Goal: Transaction & Acquisition: Purchase product/service

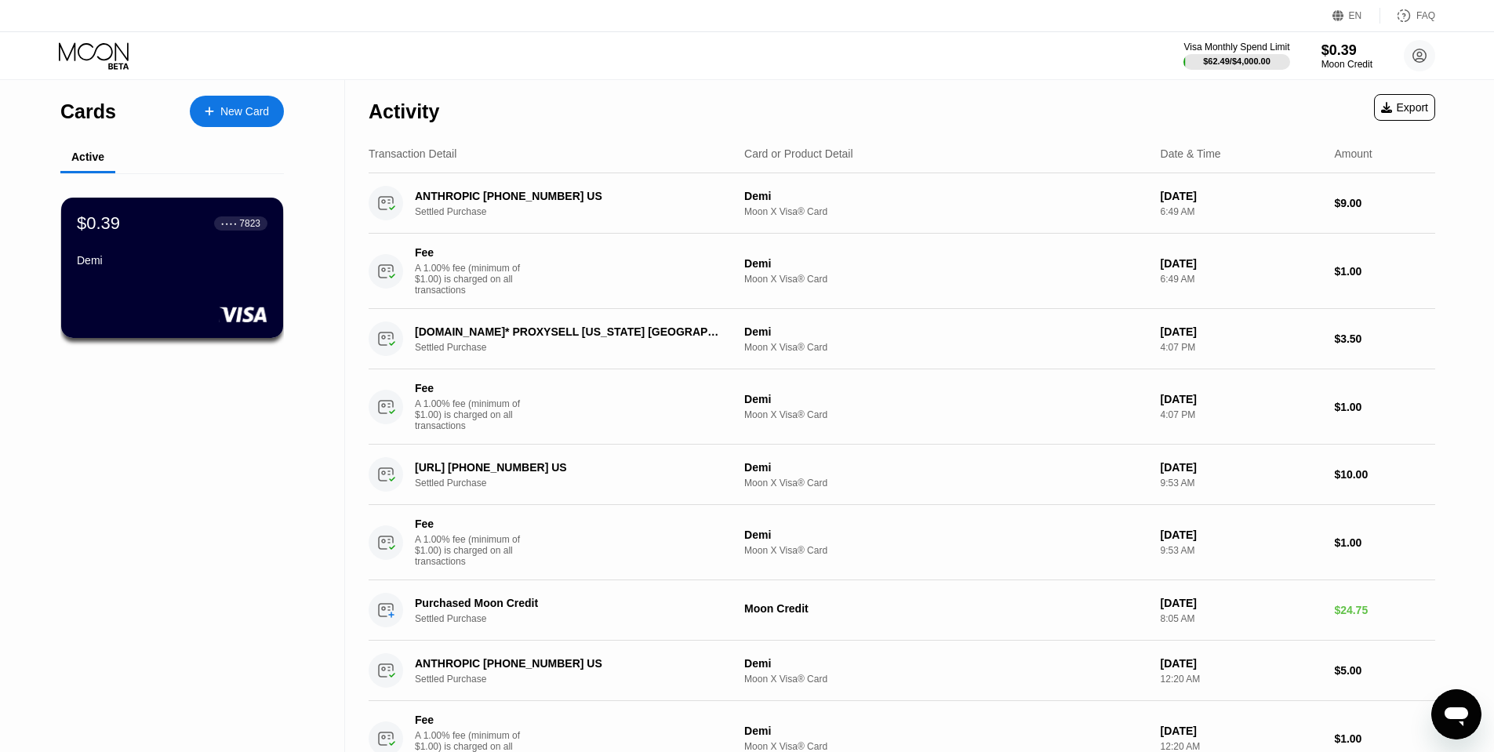
click at [1459, 703] on icon "Open messaging window" at bounding box center [1456, 714] width 28 height 28
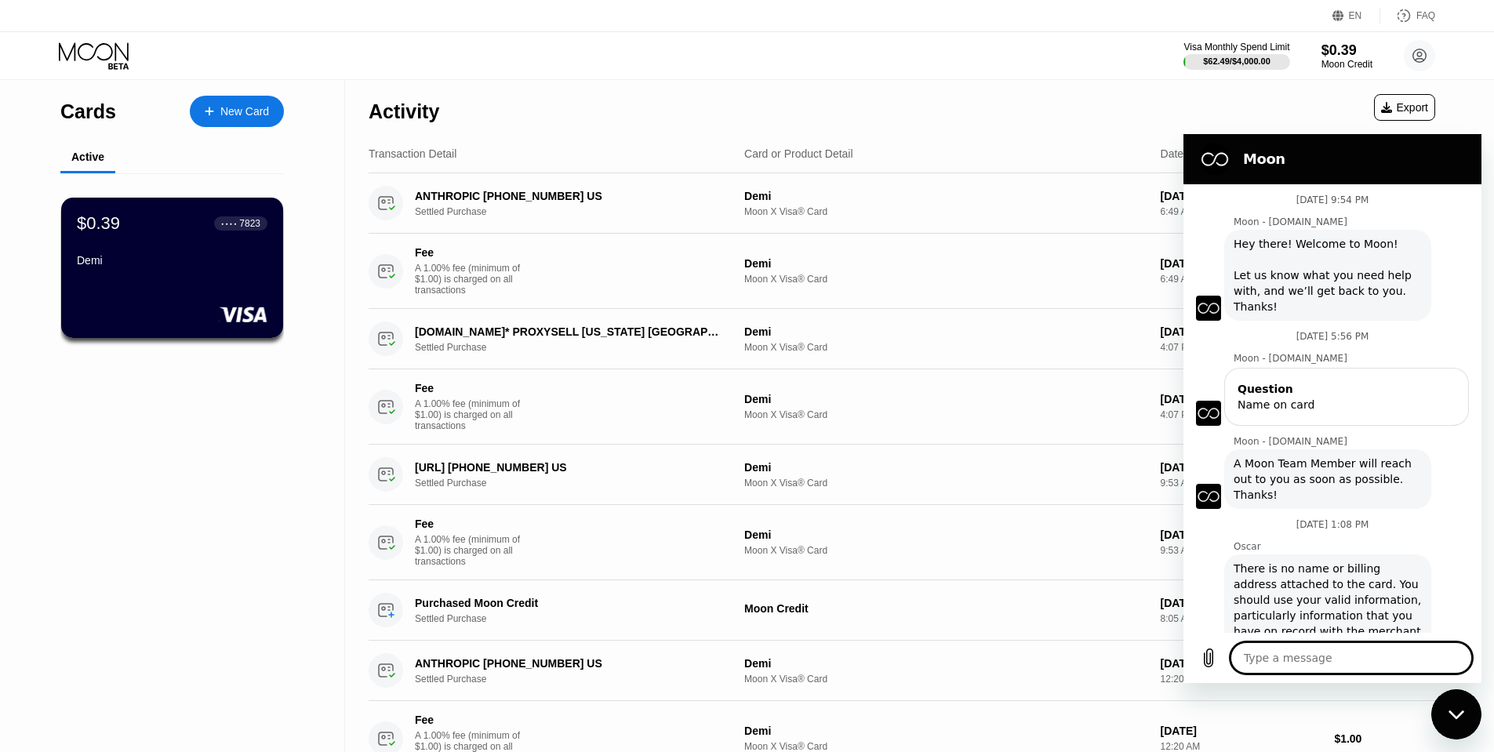
scroll to position [46, 0]
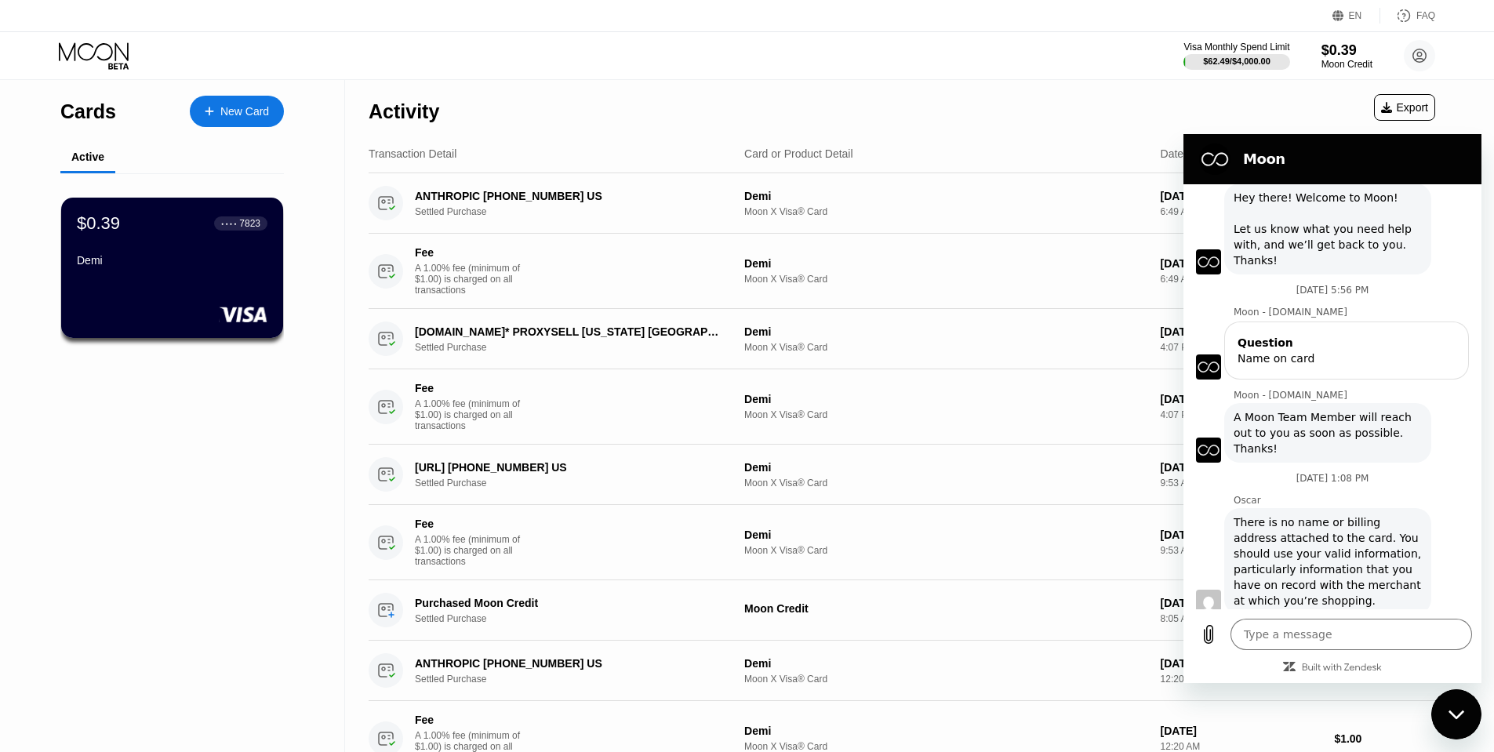
click at [1299, 460] on div "Moon - [DOMAIN_NAME] says: A Moon Team Member will reach out to you as soon as …" at bounding box center [1327, 433] width 207 height 60
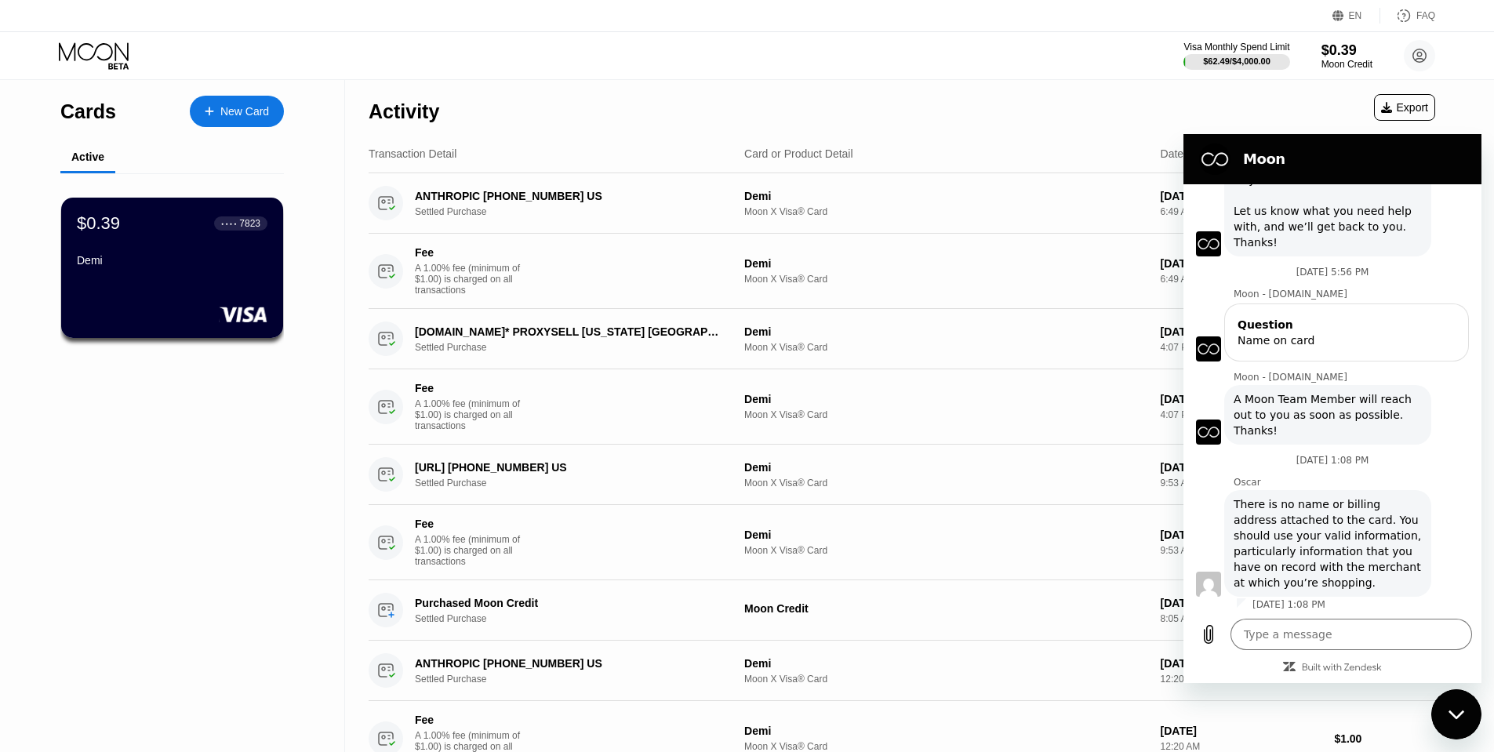
scroll to position [70, 0]
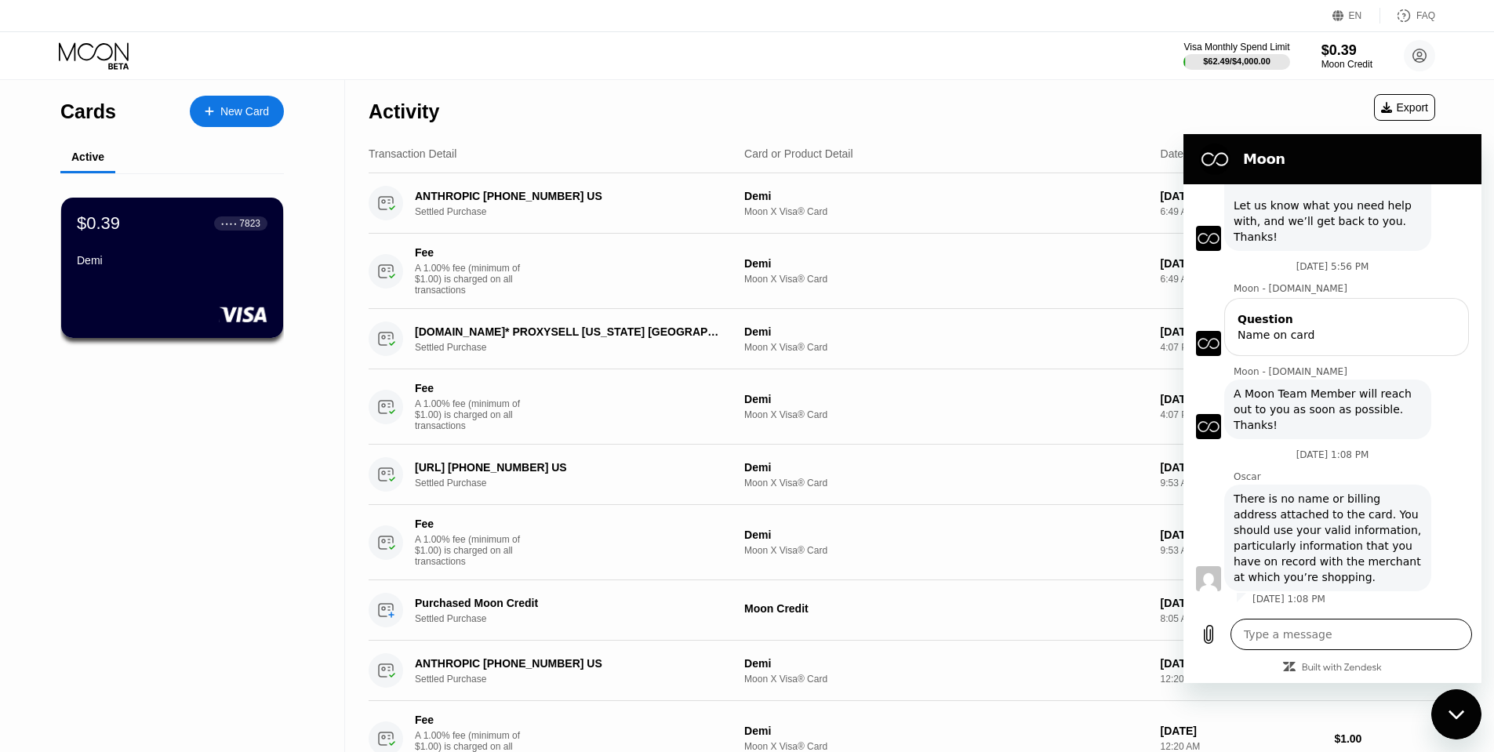
click at [1313, 639] on textarea at bounding box center [1351, 634] width 242 height 31
click at [1444, 700] on div "Close messaging window" at bounding box center [1456, 714] width 47 height 47
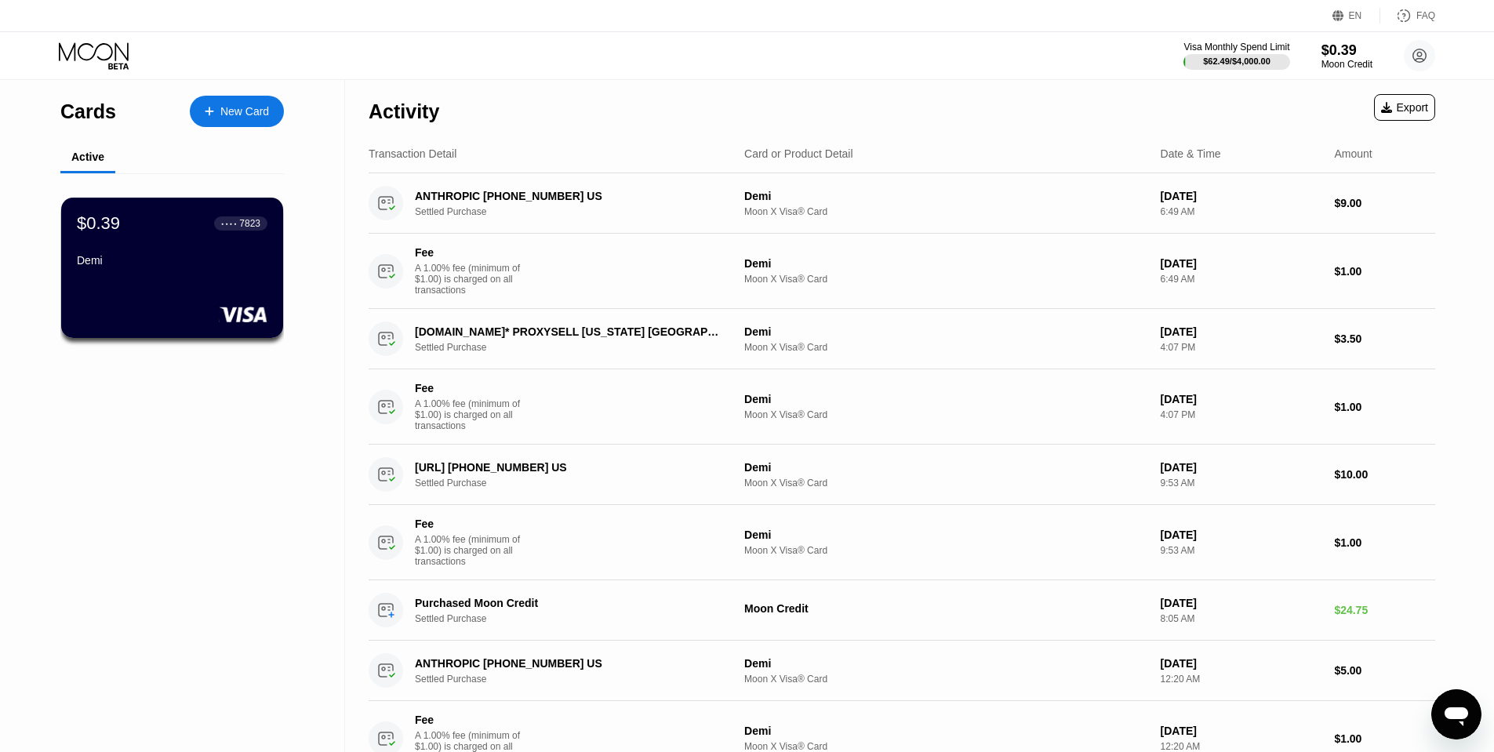
click at [1451, 705] on icon "Open messaging window" at bounding box center [1456, 714] width 28 height 28
type textarea "x"
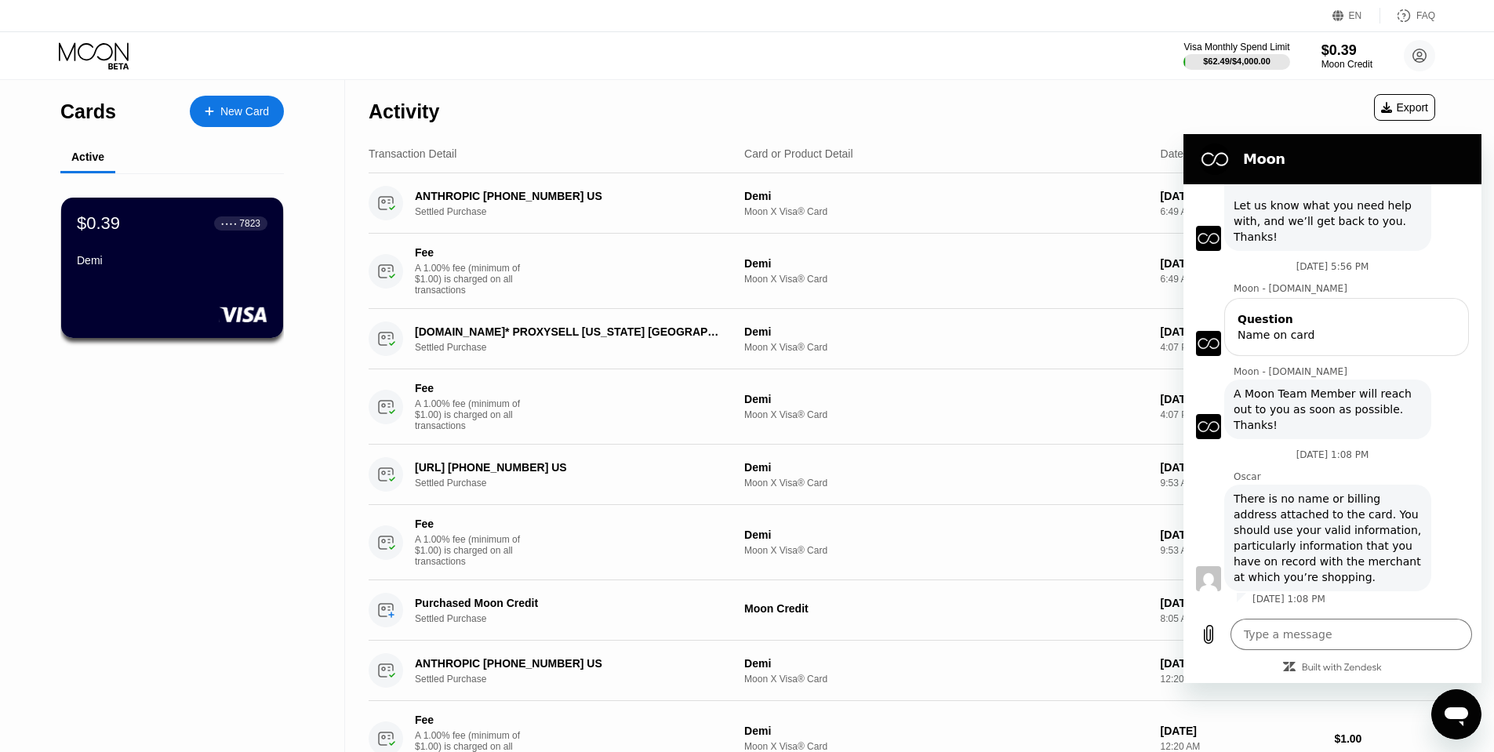
scroll to position [0, 0]
click at [1328, 638] on textarea at bounding box center [1351, 634] width 242 height 31
type textarea "H"
type textarea "x"
type textarea "Hi"
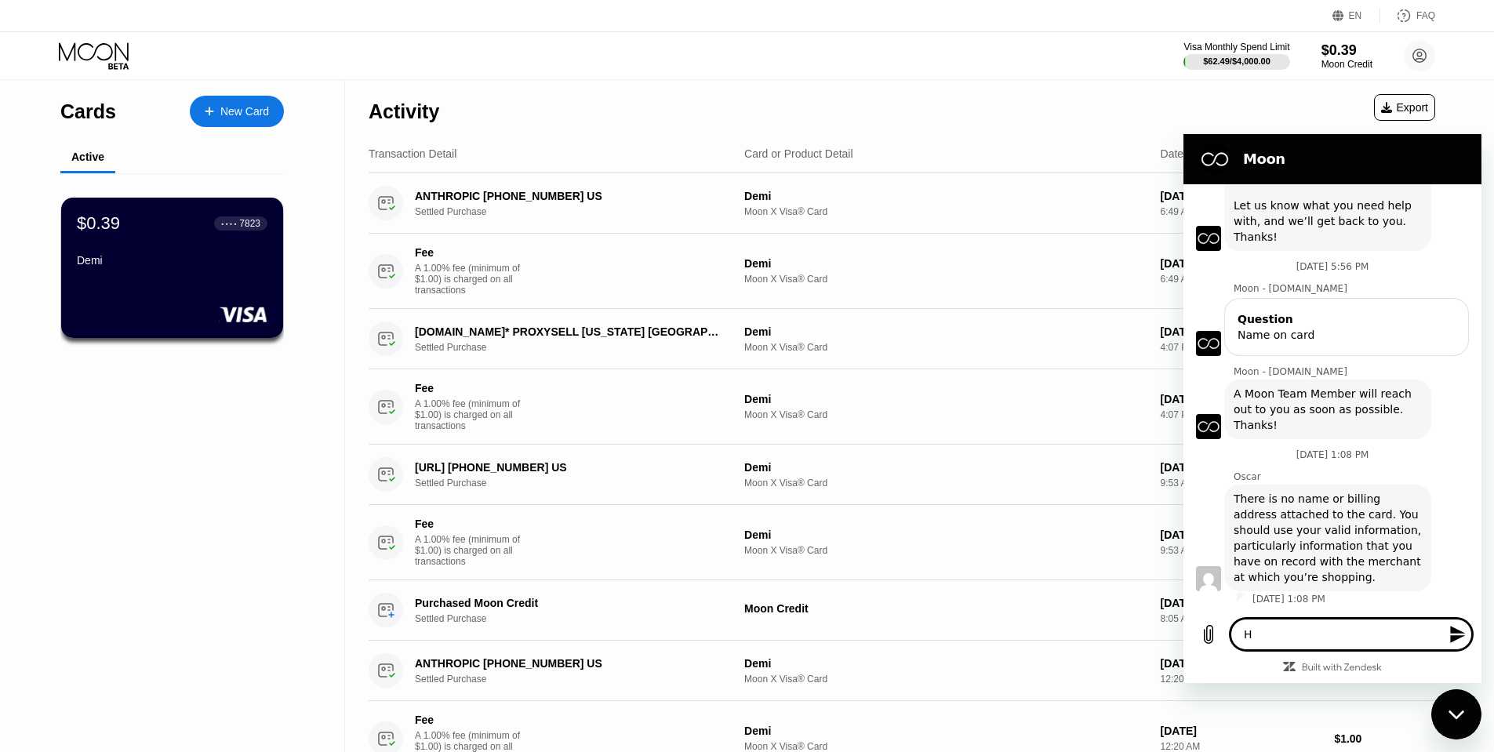
type textarea "x"
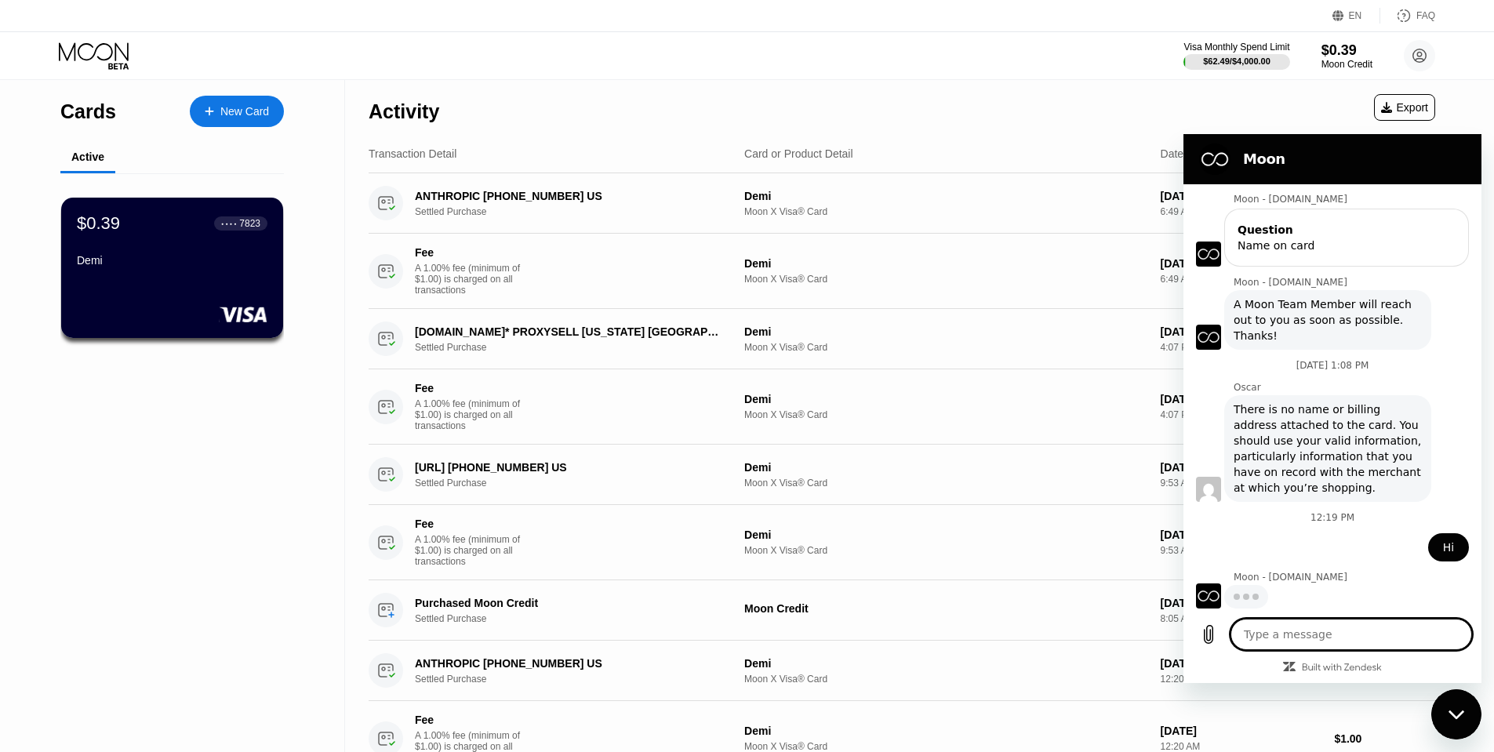
scroll to position [159, 0]
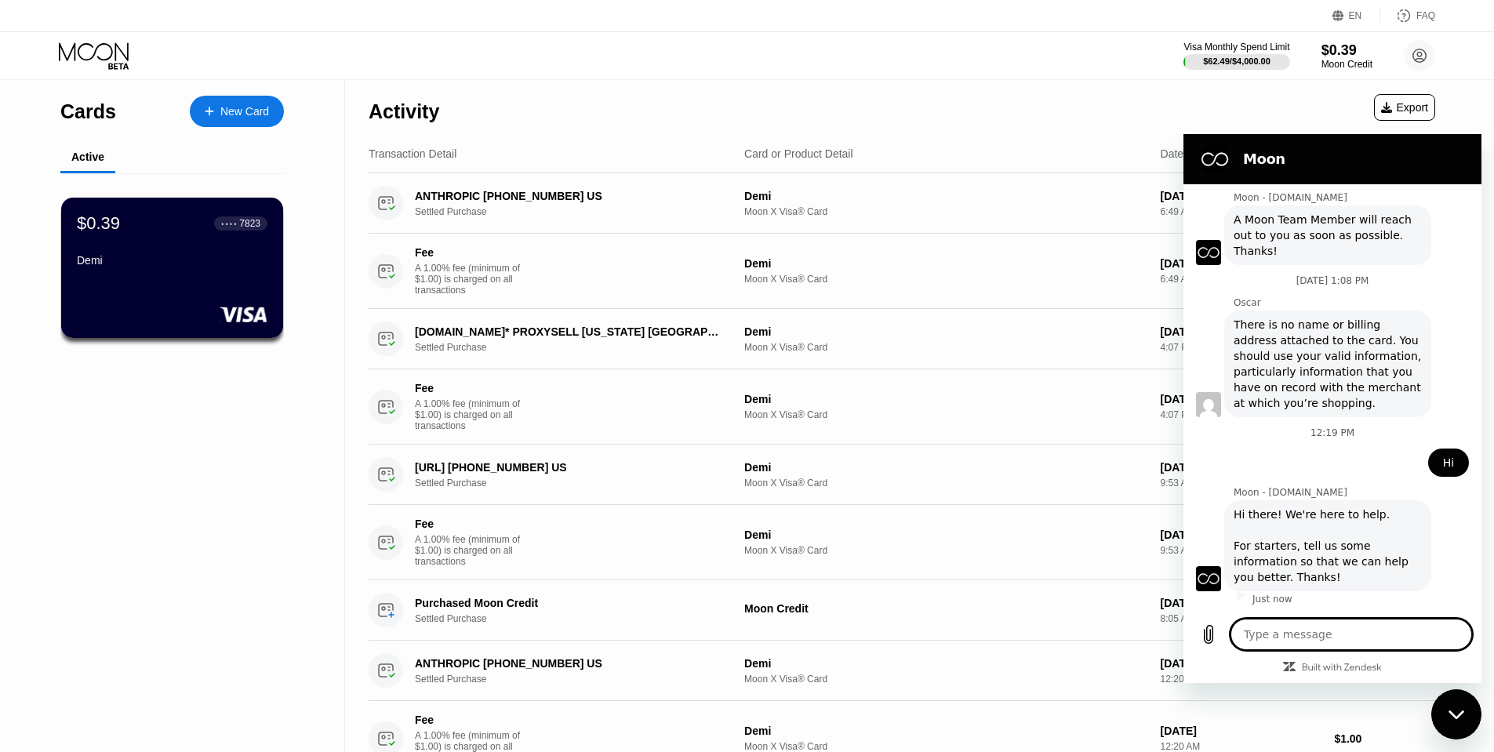
type textarea "x"
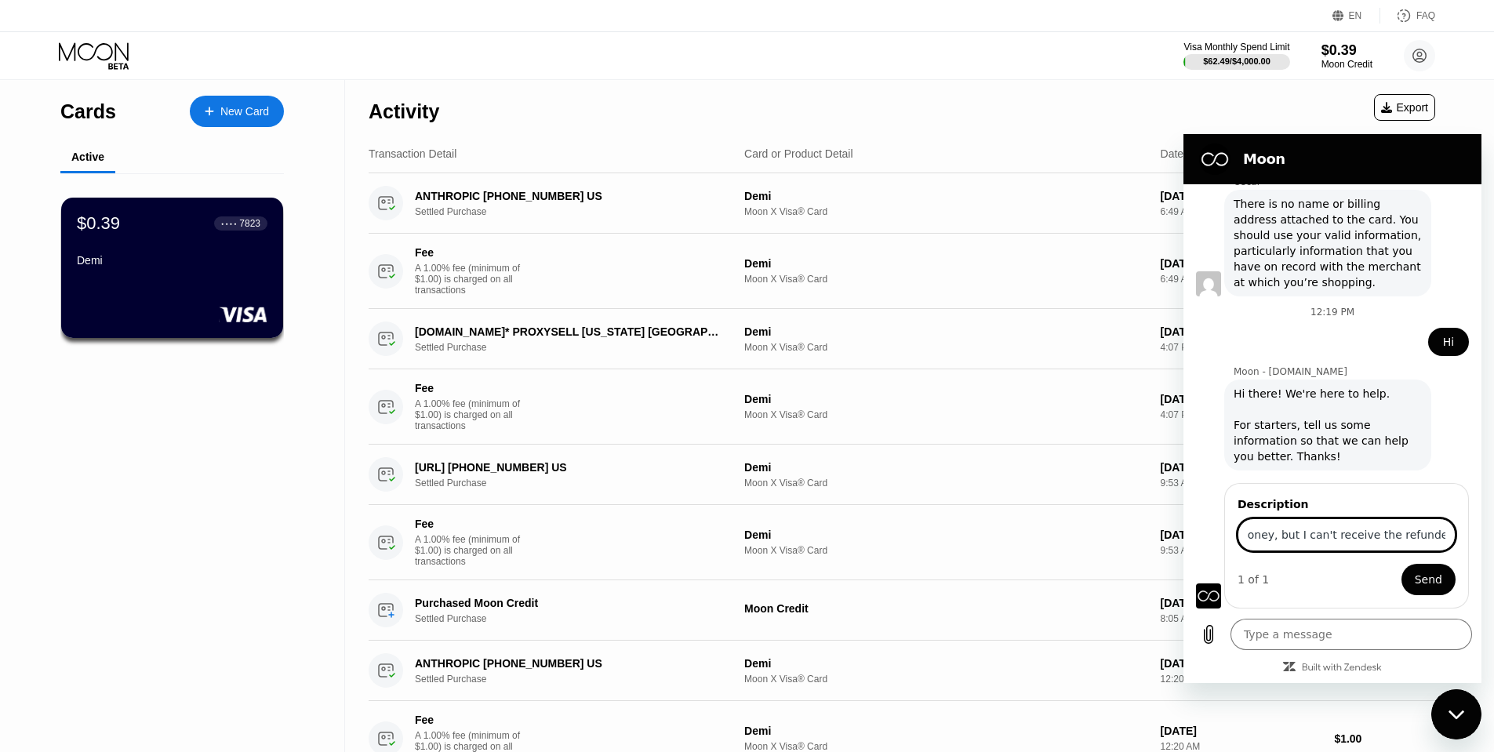
scroll to position [0, 295]
type input "I have paid for openphone and they refuneded the money, but I can't receive the…"
type textarea "x"
paste input "paid for an open phone bill and they refunded the money, but I can't get the mo…"
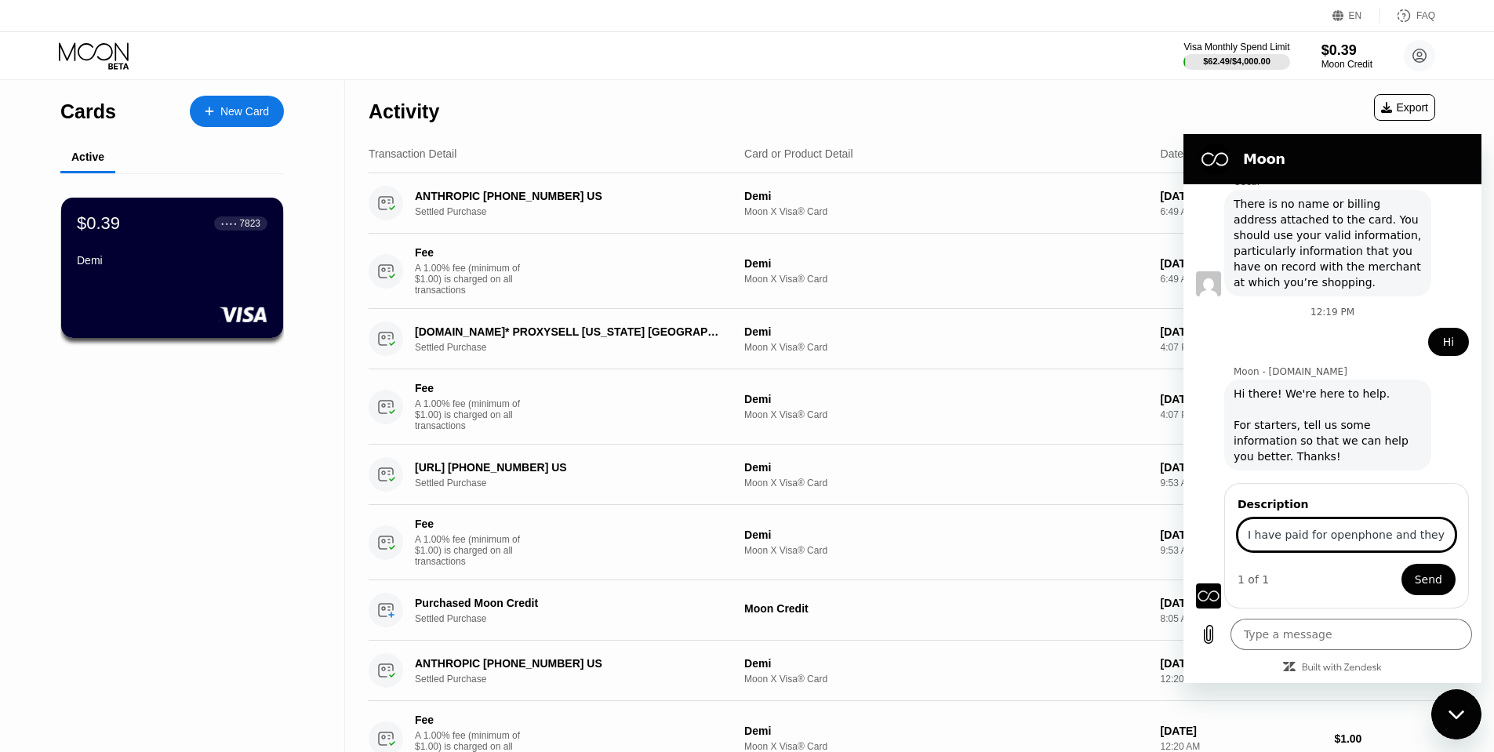
type input "I paid for an open phone bill and they refunded the money, but I can't get the …"
type textarea "x"
click at [1348, 542] on input "I paid for an open phone bill and they refunded the money, but I can't get the …" at bounding box center [1346, 534] width 218 height 33
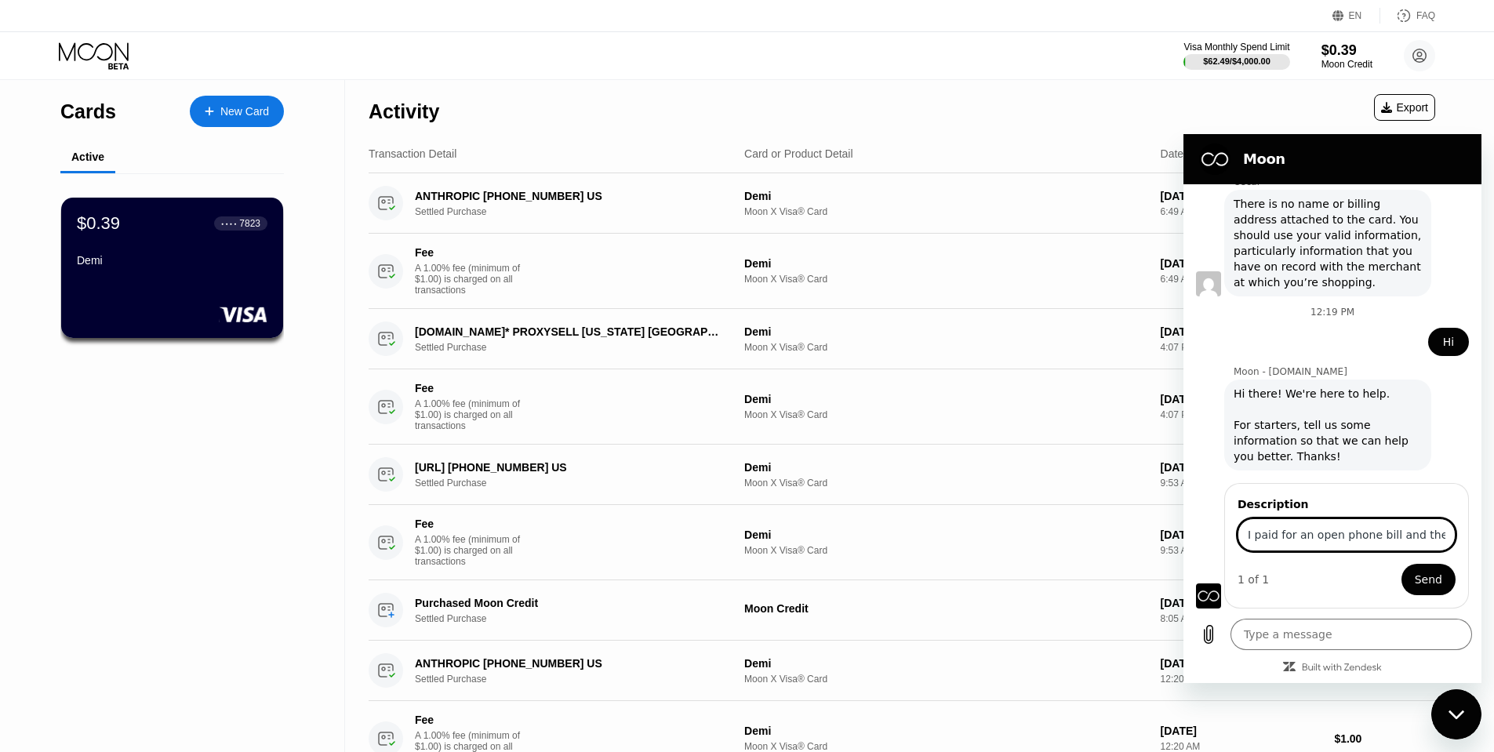
drag, startPoint x: 1348, startPoint y: 542, endPoint x: 2354, endPoint y: 638, distance: 1010.6
click at [1183, 483] on html "Moon [DATE] 9:54 PM Moon - [DOMAIN_NAME] Moon - [DOMAIN_NAME] says: Hey there! …" at bounding box center [1332, 408] width 298 height 549
click at [1350, 544] on input "I paid for an open phone bill and they refunded the money, but I can't get the …" at bounding box center [1346, 534] width 218 height 33
type input "I paid for an open phone bill and they refunded the money, but I can't get the …"
click at [1408, 565] on button "Send" at bounding box center [1428, 579] width 54 height 31
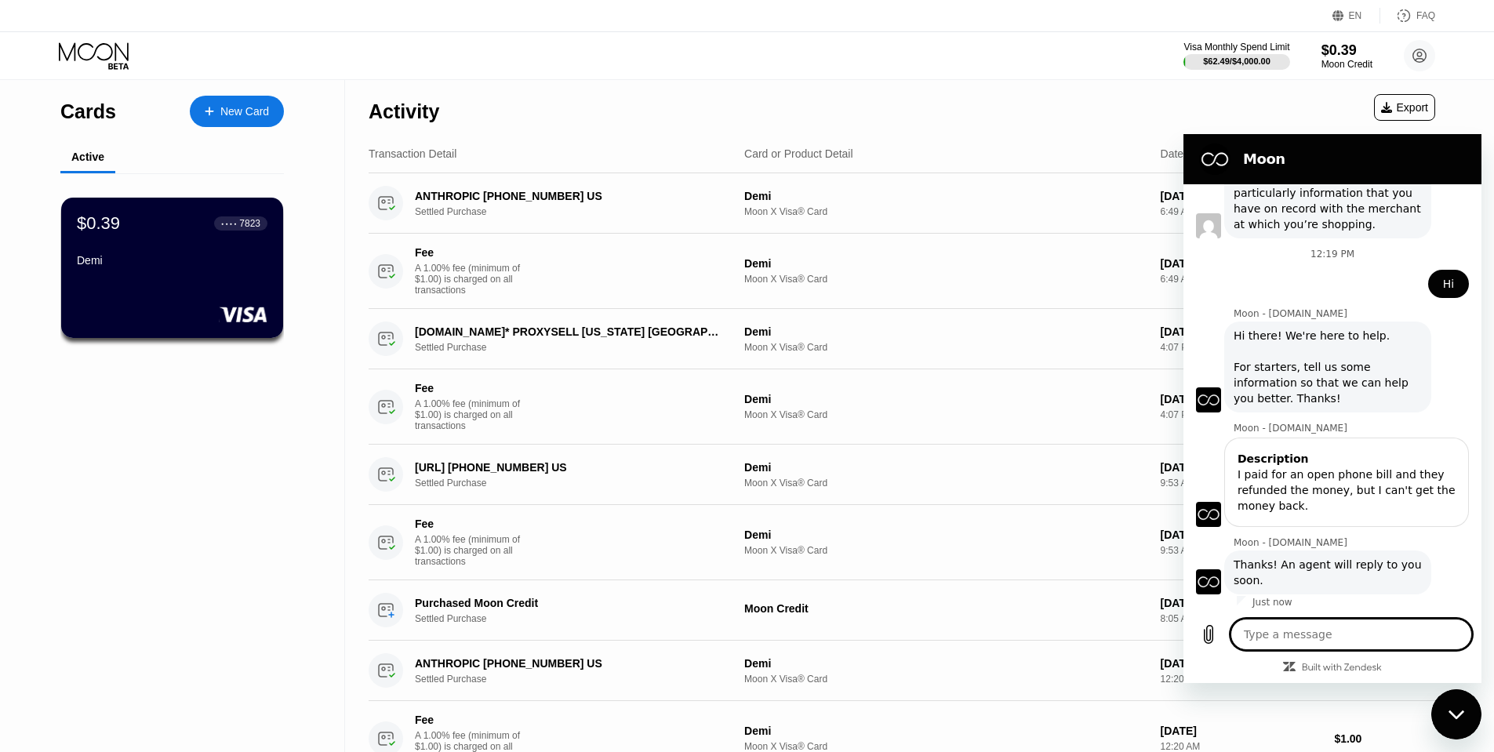
scroll to position [426, 0]
click at [1280, 627] on textarea at bounding box center [1351, 634] width 242 height 31
drag, startPoint x: 336, startPoint y: 493, endPoint x: 329, endPoint y: 492, distance: 7.9
click at [329, 492] on div "Cards New Card Active $0.39 ● ● ● ● 7823 [PERSON_NAME]" at bounding box center [172, 720] width 345 height 1280
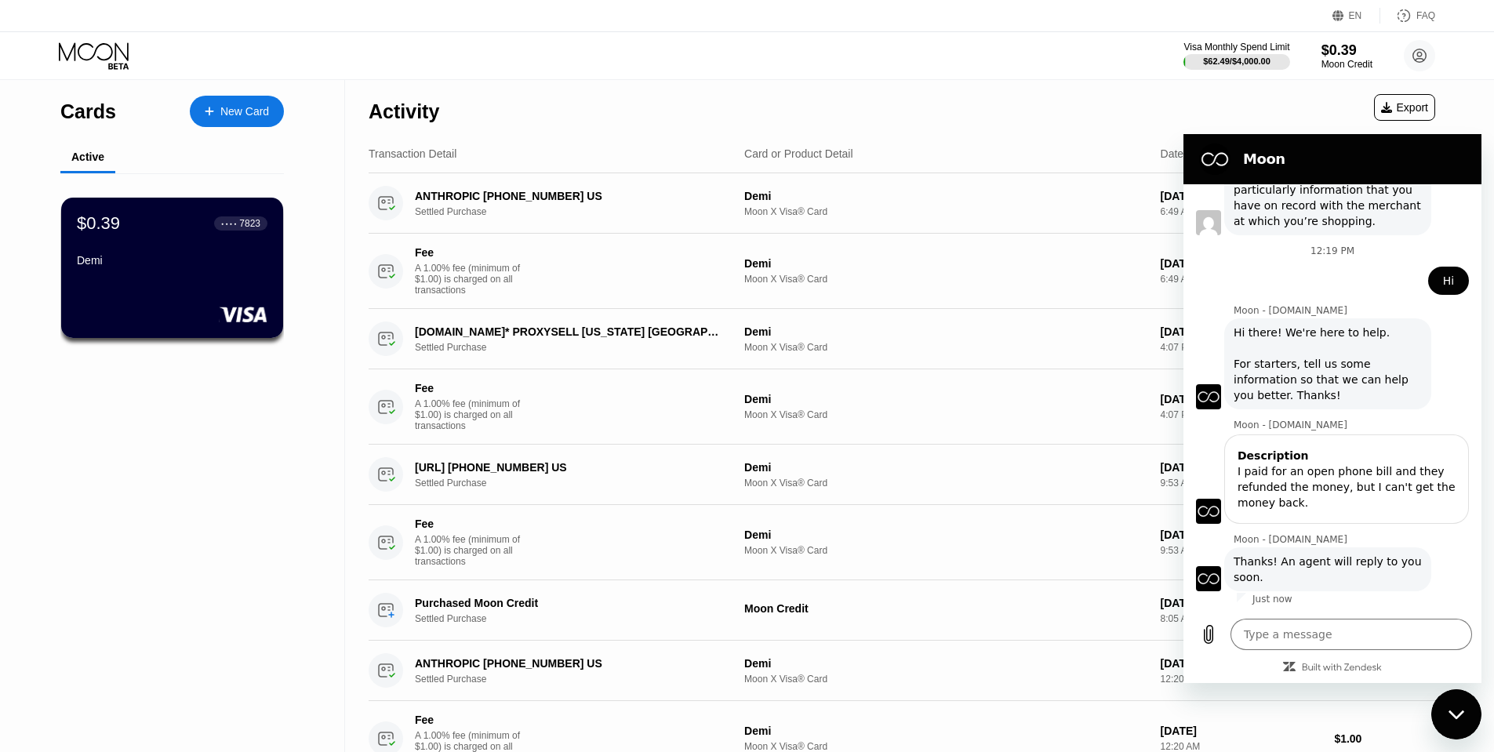
click at [1451, 718] on icon "Close messaging window" at bounding box center [1456, 715] width 16 height 10
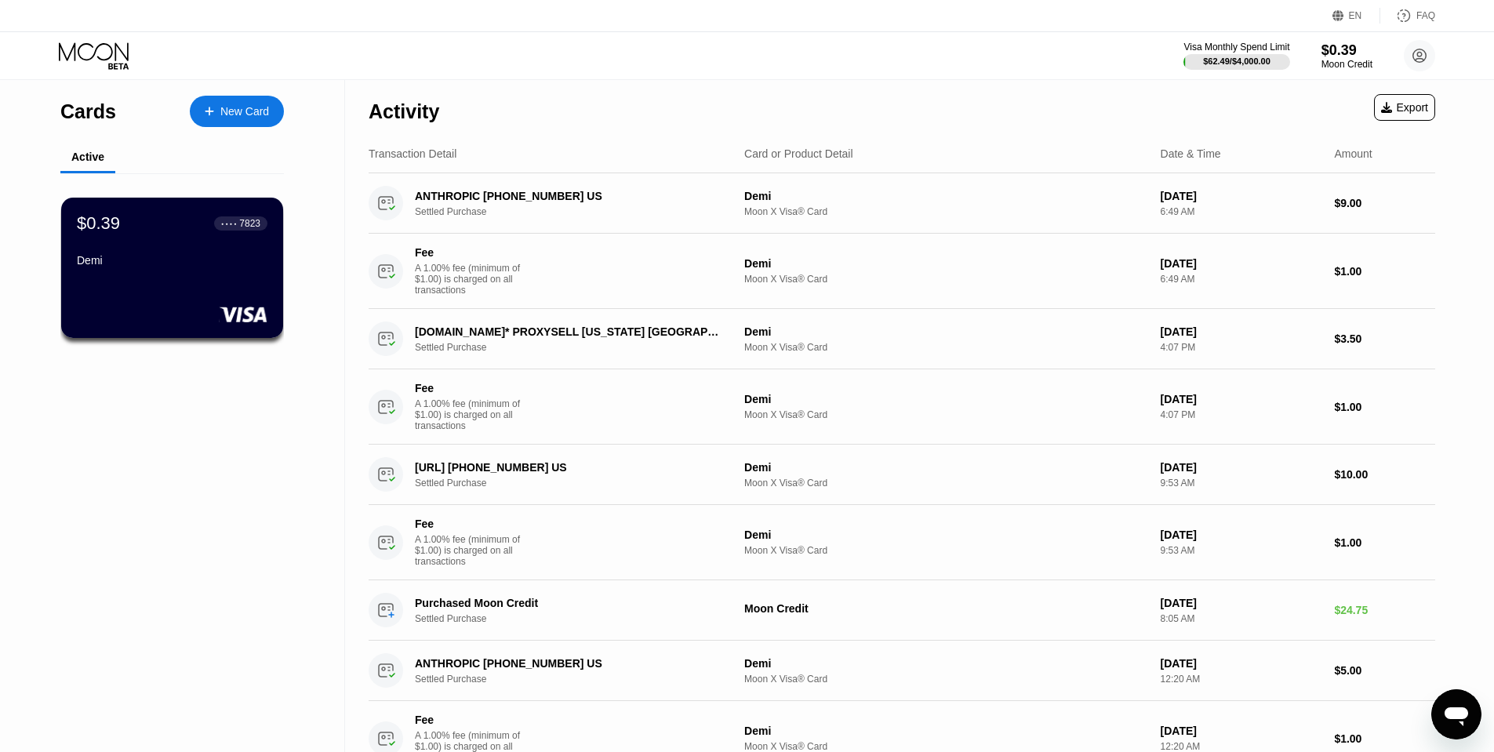
click at [1455, 706] on icon "Open messaging window" at bounding box center [1456, 714] width 28 height 28
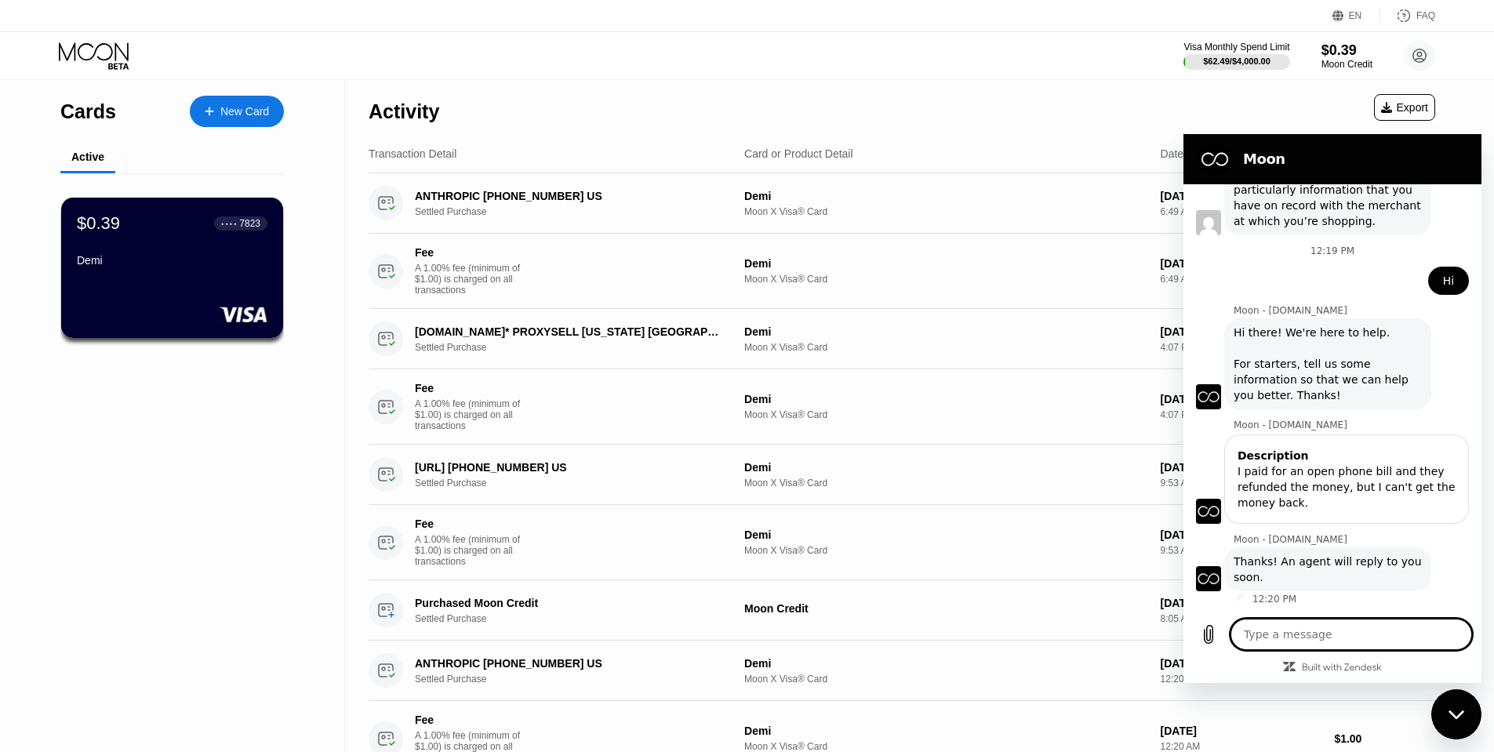
click at [316, 394] on div "Cards New Card Active $0.39 ● ● ● ● 7823 [PERSON_NAME]" at bounding box center [172, 720] width 345 height 1280
click at [242, 285] on div "$0.39 ● ● ● ● 7823 Demi" at bounding box center [172, 268] width 224 height 142
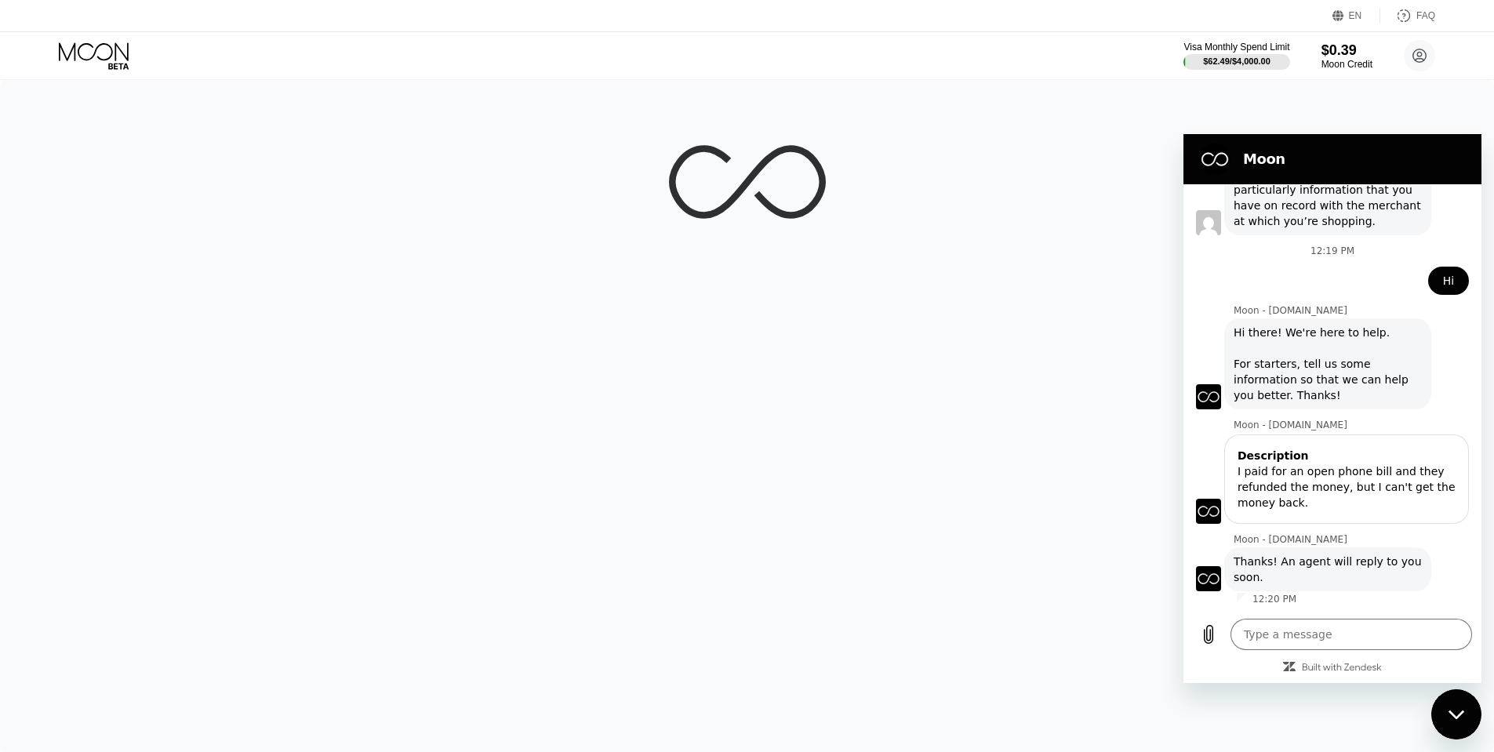
click at [1450, 712] on icon "Close messaging window" at bounding box center [1456, 714] width 16 height 9
type textarea "x"
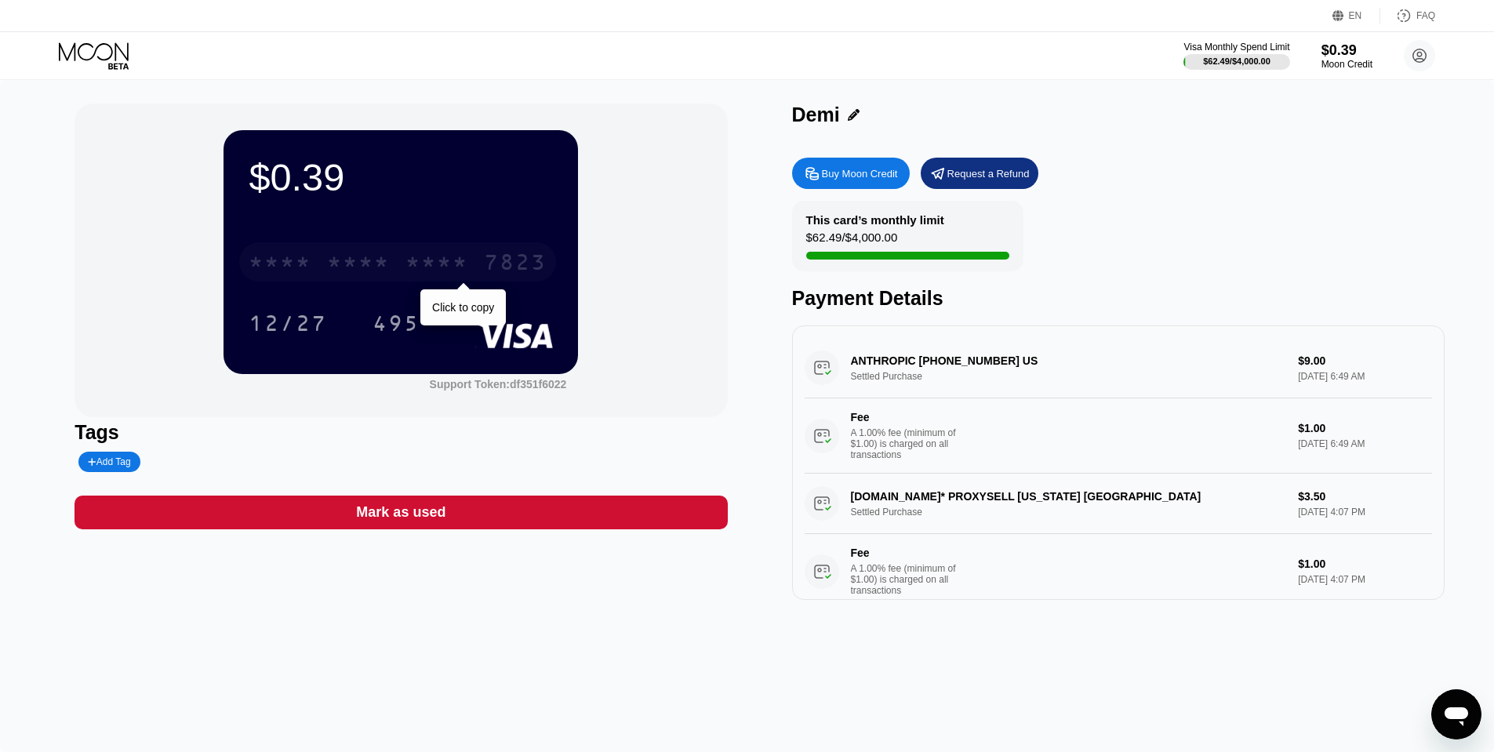
click at [448, 271] on div "* * * *" at bounding box center [436, 264] width 63 height 25
click at [617, 152] on div "$0.39 4513 6500 2828 7823 12/27 495 Support Token: df351f6022" at bounding box center [400, 261] width 652 height 314
click at [141, 65] on div at bounding box center [107, 55] width 96 height 27
click at [113, 54] on icon at bounding box center [95, 55] width 73 height 27
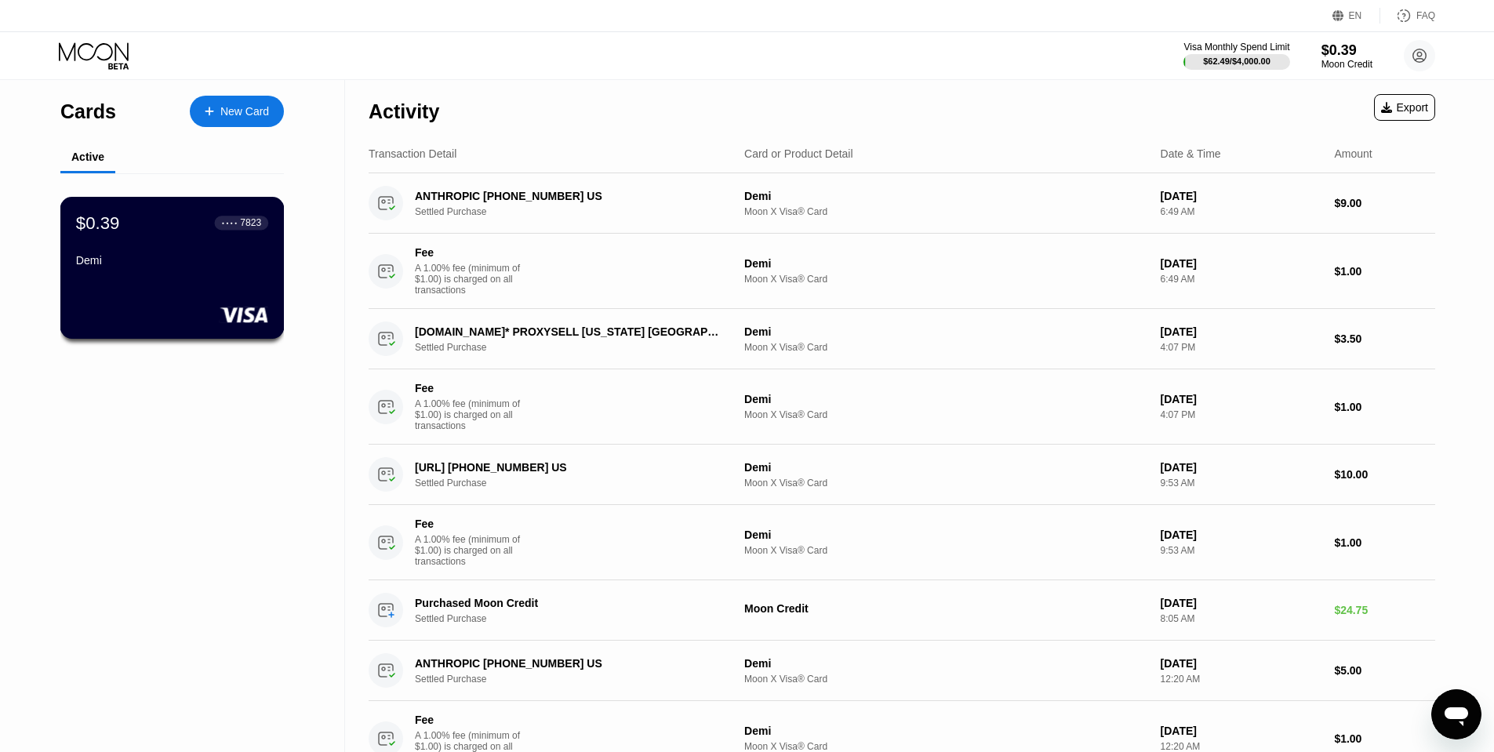
click at [209, 254] on div "Demi" at bounding box center [172, 260] width 192 height 13
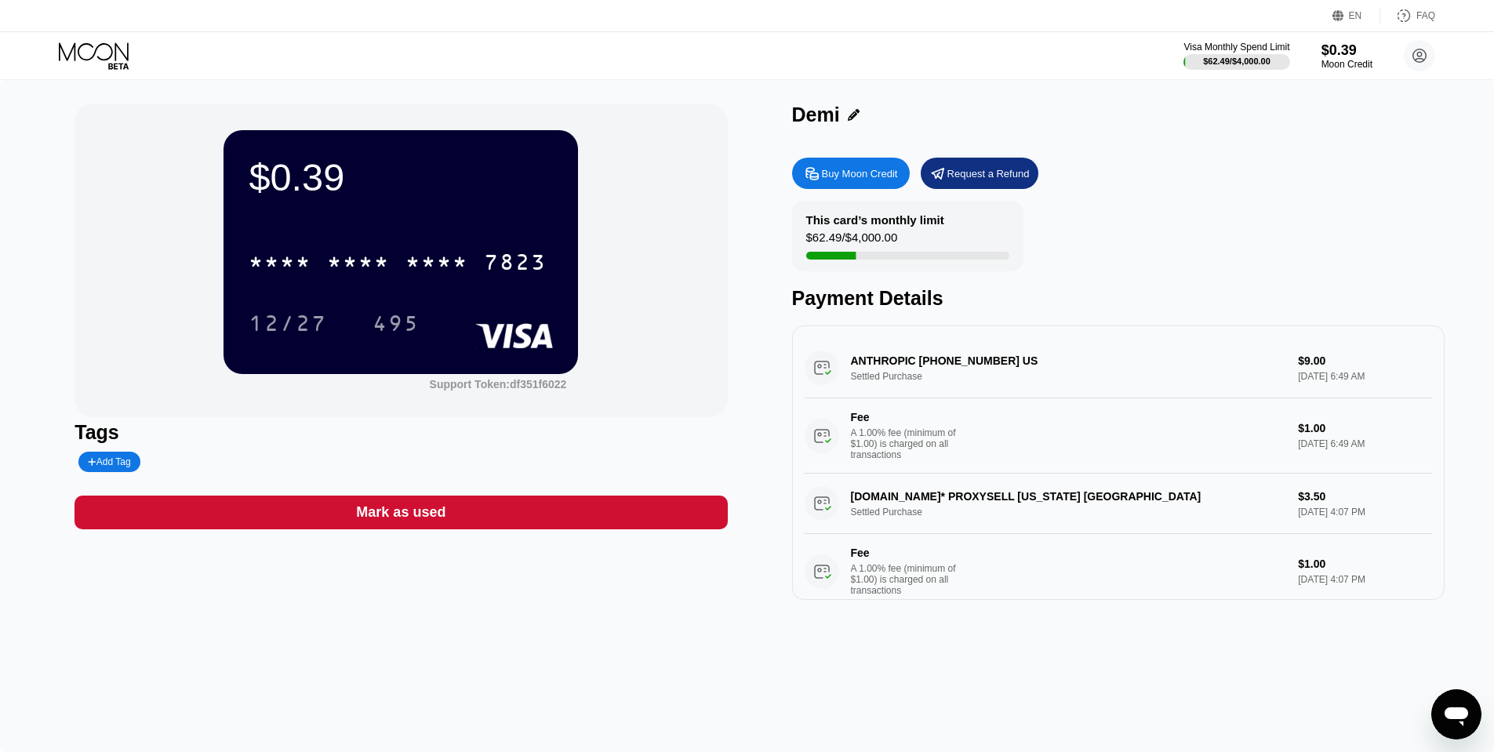
click at [71, 54] on icon at bounding box center [95, 55] width 73 height 27
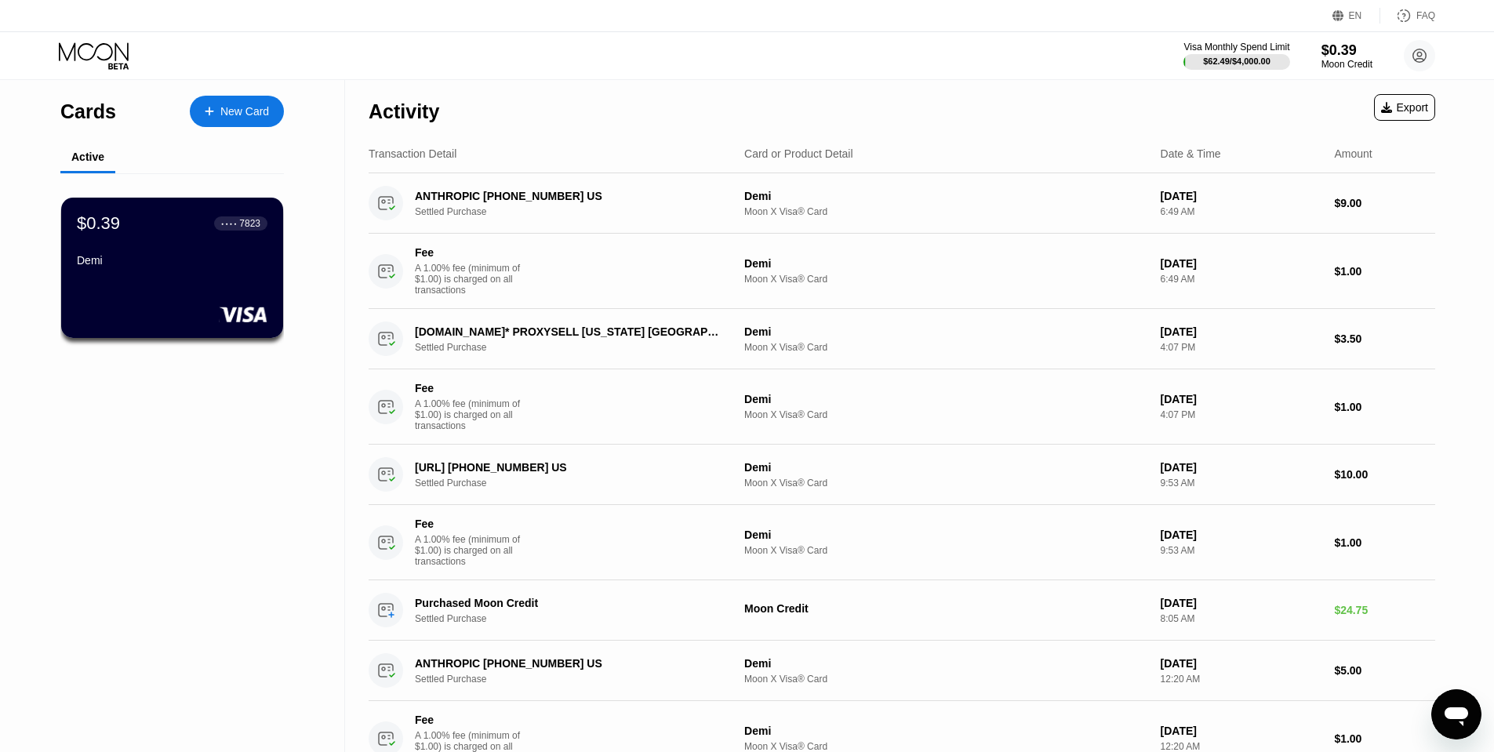
click at [256, 137] on div "Cards New Card Active $0.39 ● ● ● ● 7823 [PERSON_NAME]" at bounding box center [171, 233] width 223 height 307
click at [231, 103] on div "New Card" at bounding box center [237, 111] width 94 height 31
click at [251, 117] on div "New Card" at bounding box center [244, 111] width 49 height 13
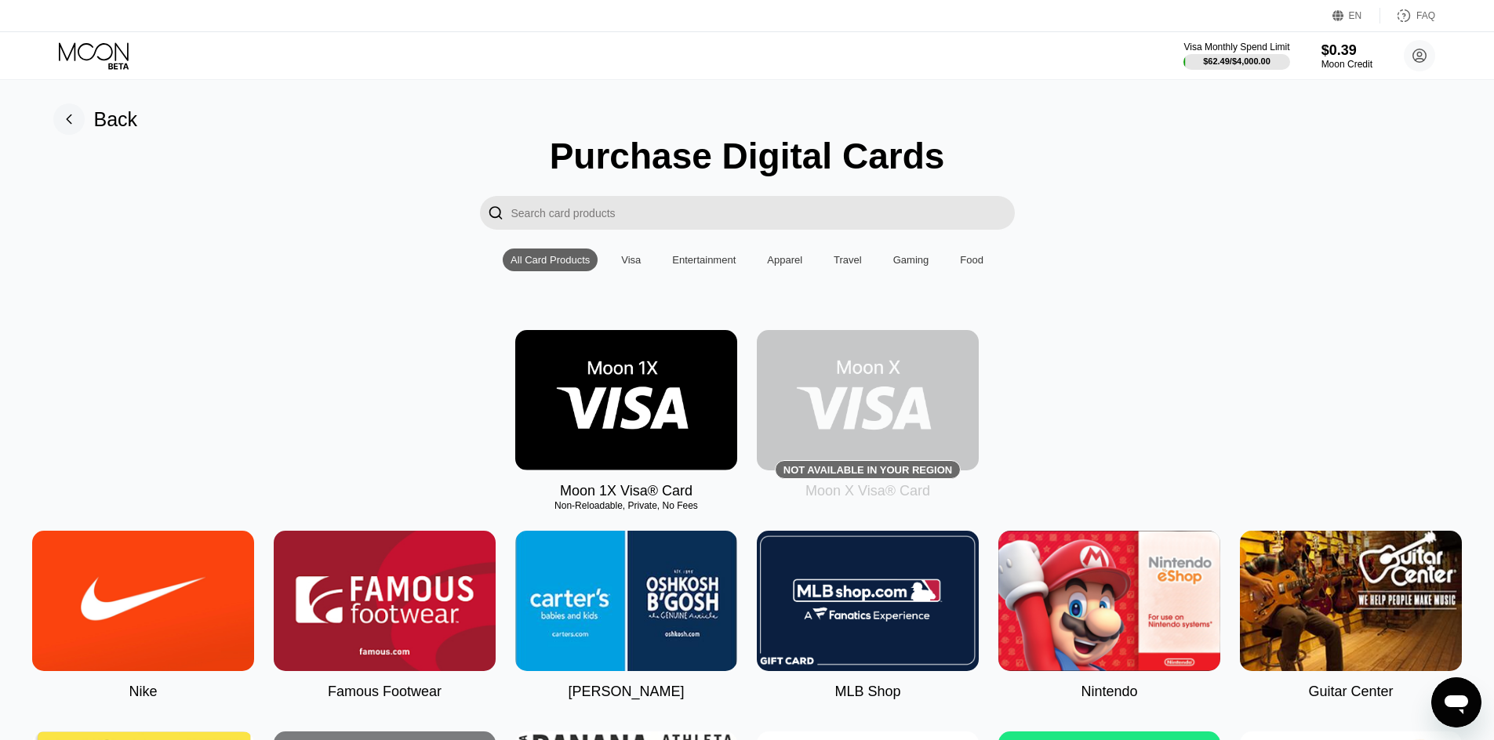
click at [111, 67] on icon at bounding box center [95, 55] width 73 height 27
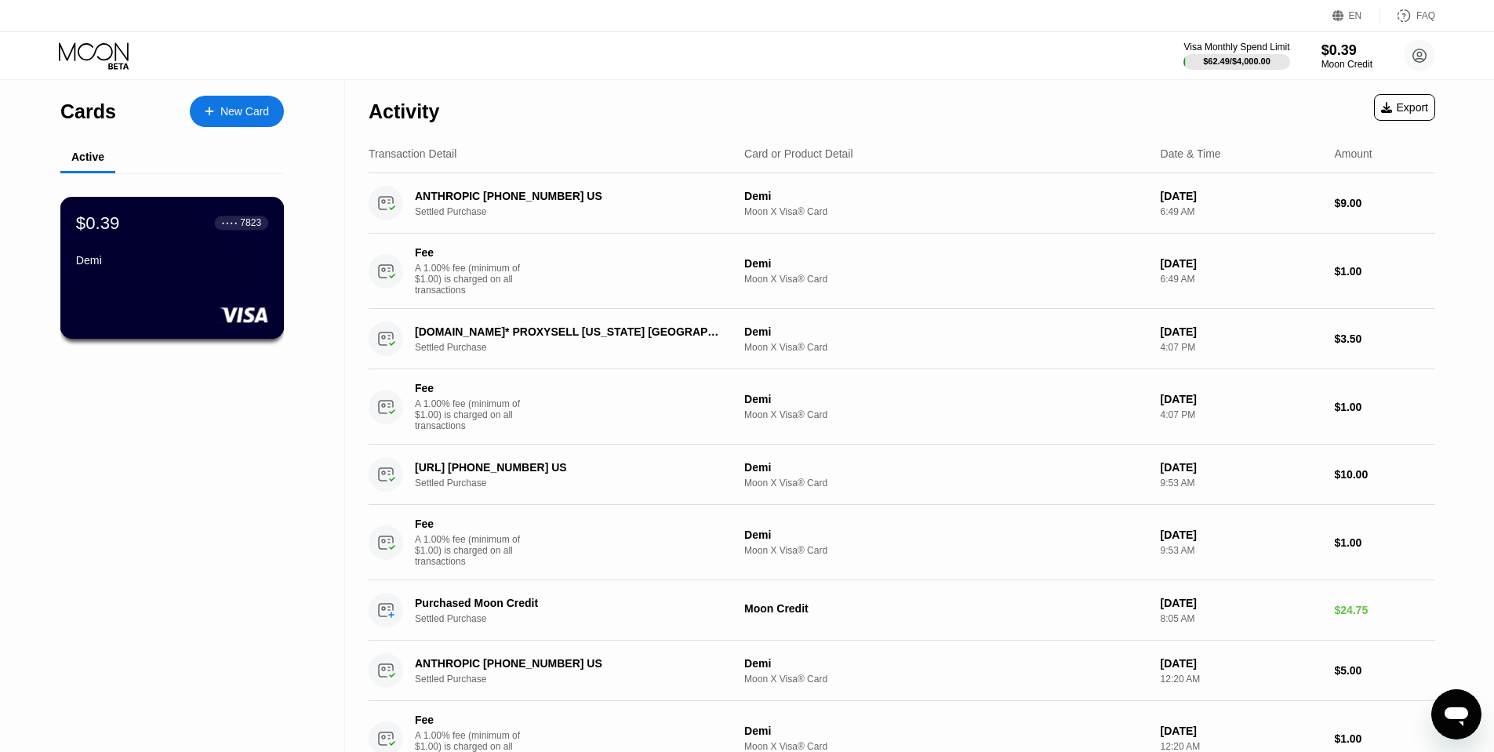
click at [260, 260] on div "Demi" at bounding box center [172, 260] width 192 height 13
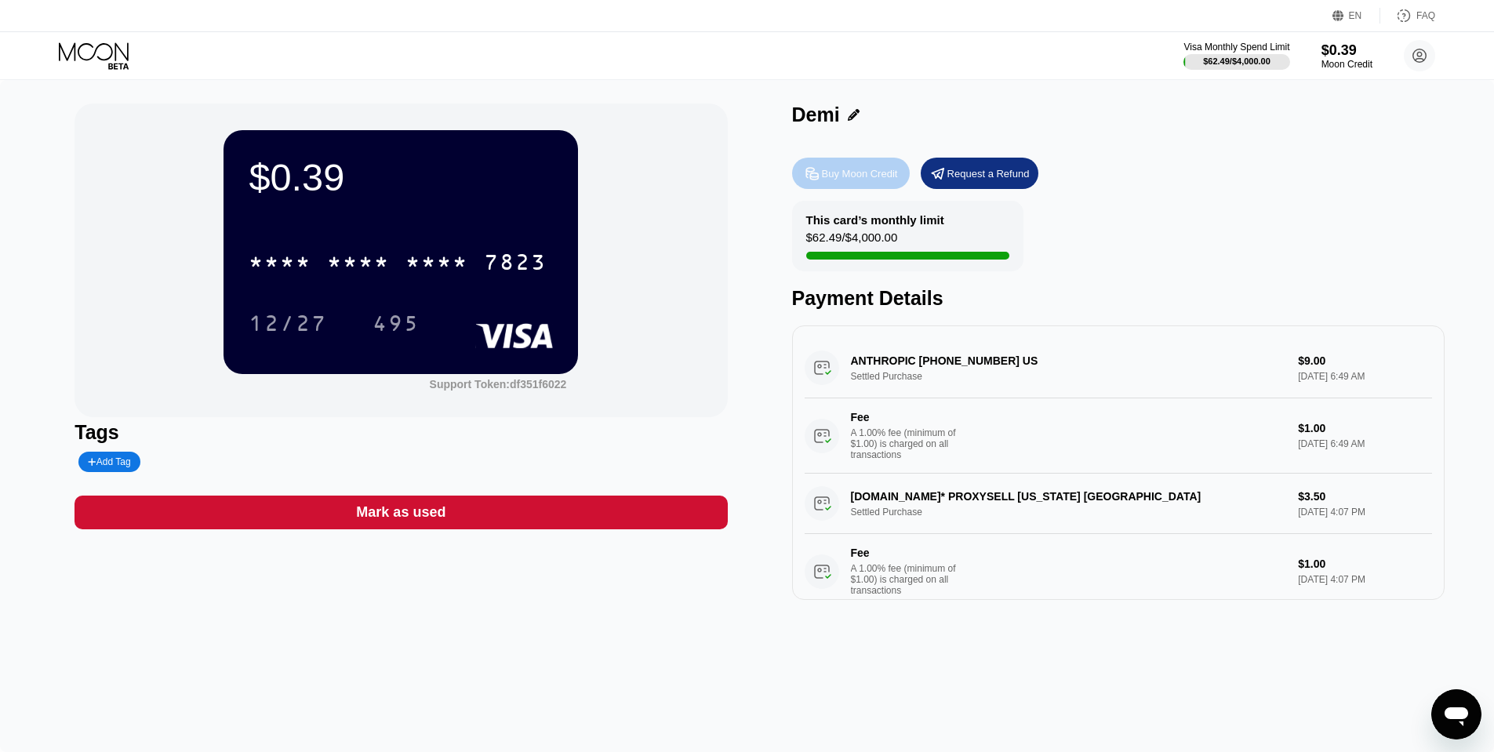
click at [888, 179] on div "Buy Moon Credit" at bounding box center [860, 173] width 76 height 13
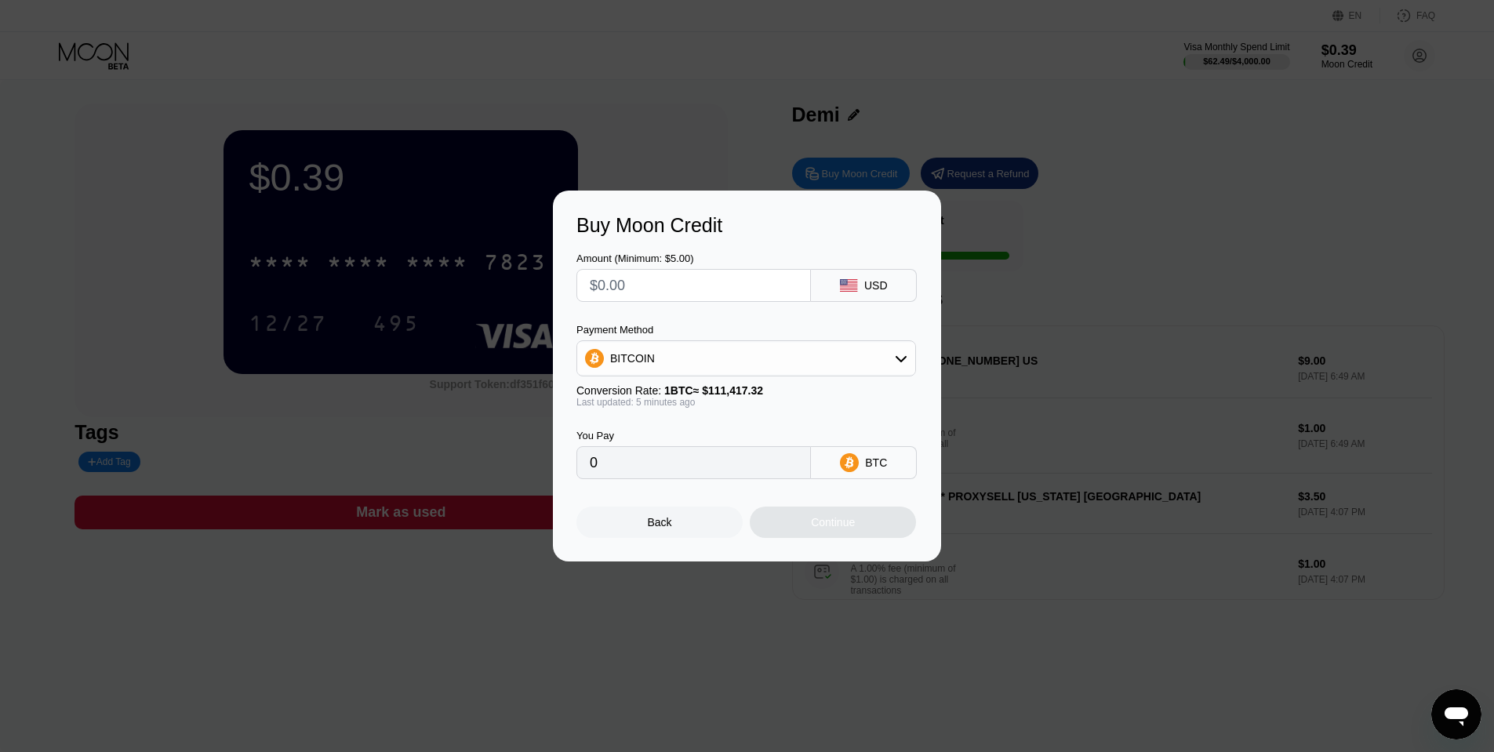
click at [648, 287] on input "text" at bounding box center [694, 285] width 208 height 31
click at [756, 361] on div "BITCOIN" at bounding box center [746, 358] width 338 height 31
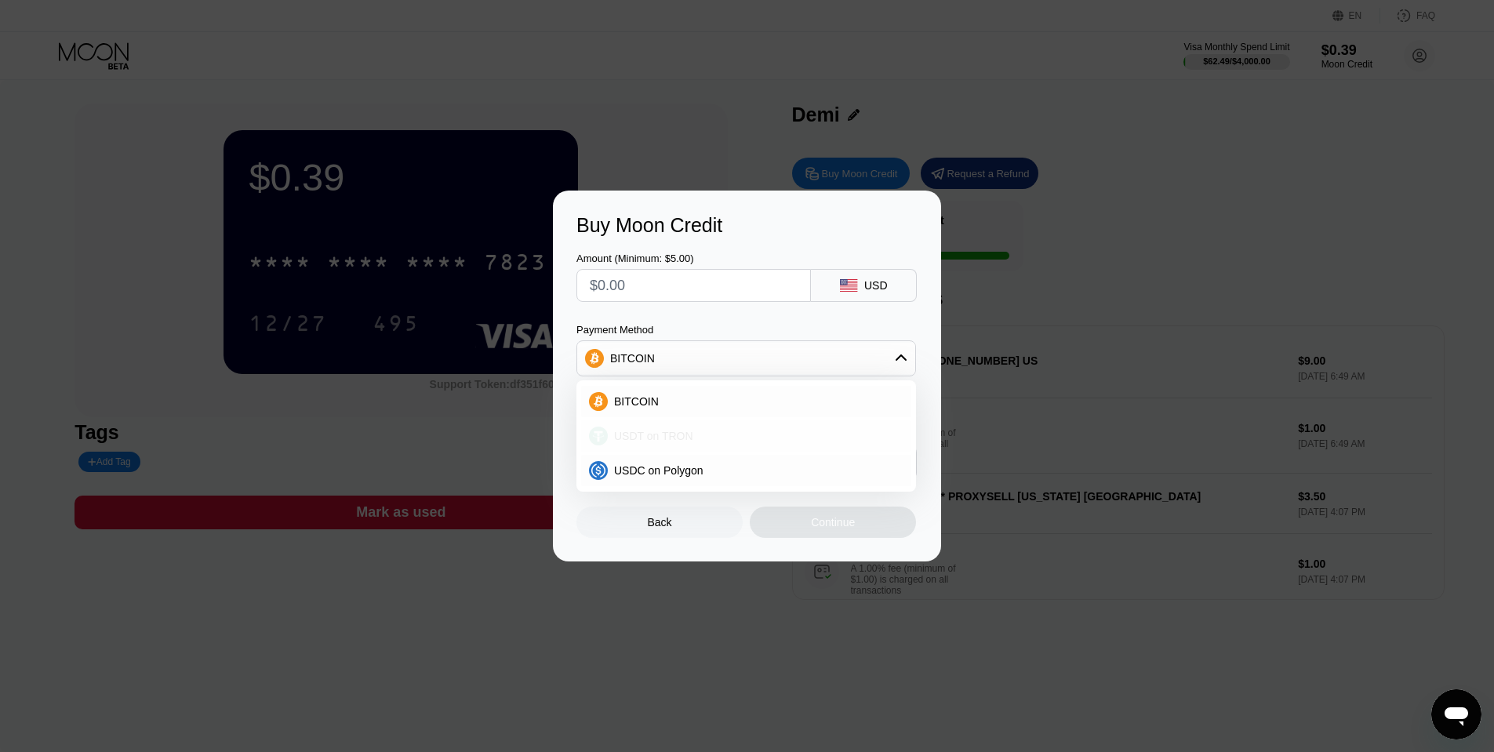
click at [678, 442] on div "USDT on TRON" at bounding box center [746, 435] width 330 height 31
type input "0.00"
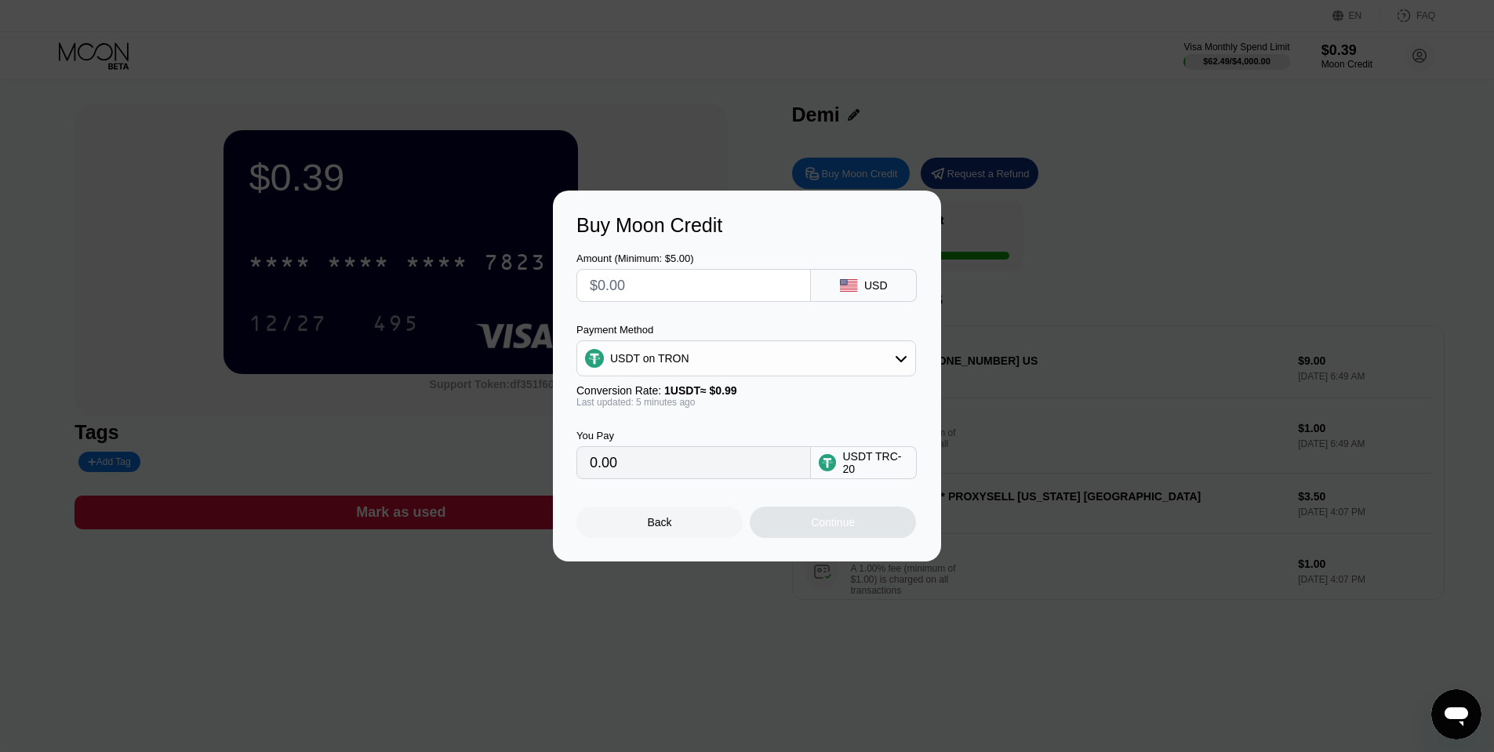
click at [649, 298] on input "text" at bounding box center [694, 285] width 208 height 31
click at [605, 289] on input "text" at bounding box center [694, 285] width 208 height 31
click at [692, 293] on input "text" at bounding box center [694, 285] width 208 height 31
type input "$2"
type input "2.02"
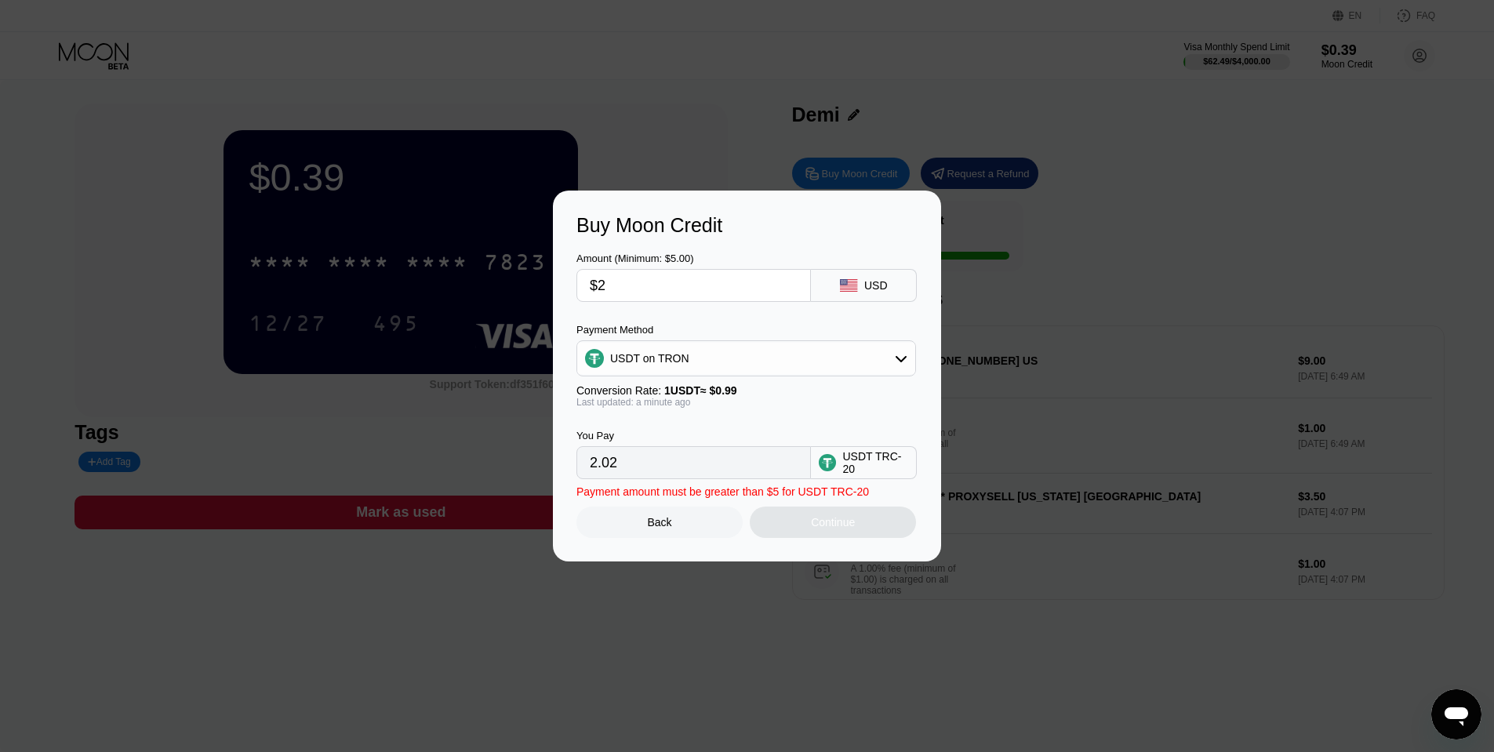
type input "$25"
type input "25.25"
type input "$2"
type input "2.02"
type input "$24"
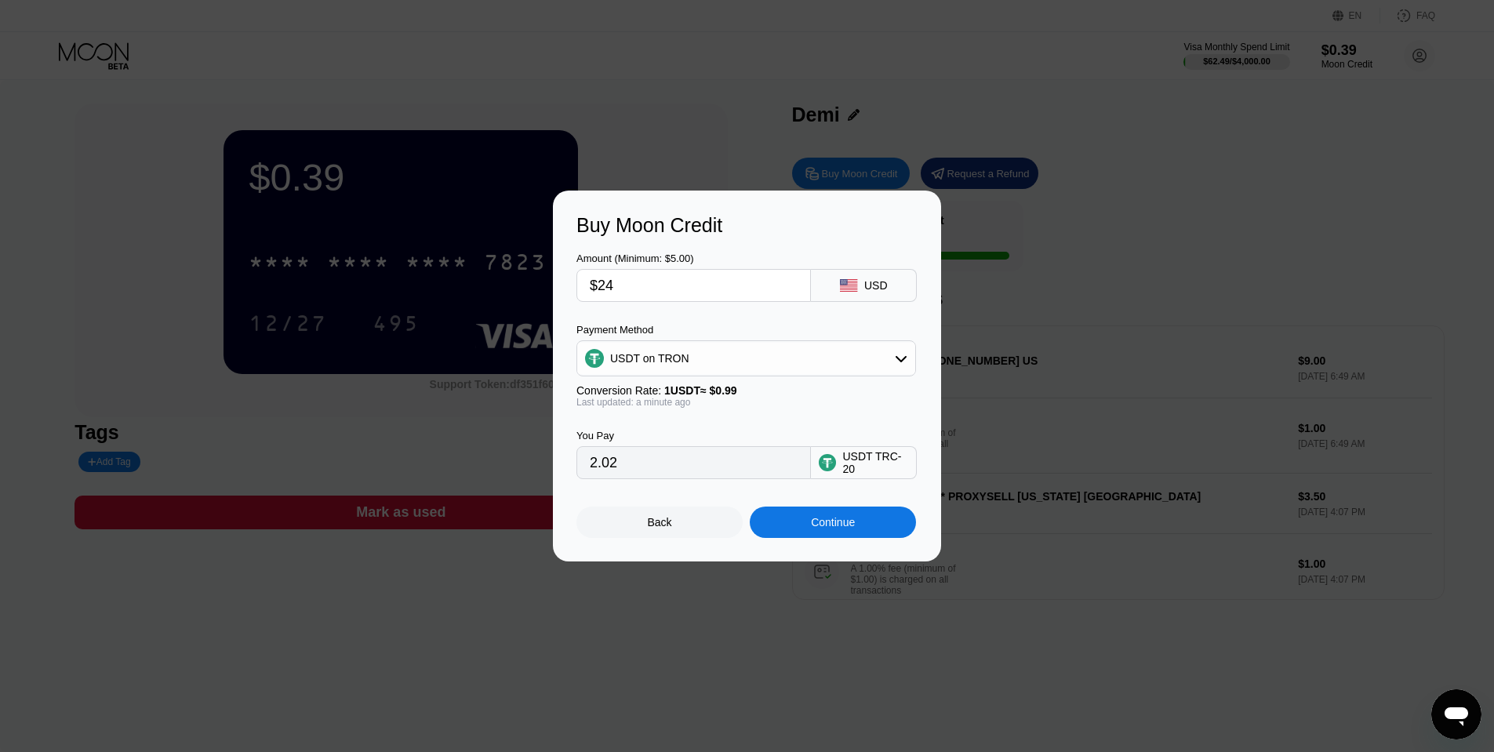
type input "24.24"
type input "$24.7"
type input "24.95"
type input "$24.75"
type input "25.00"
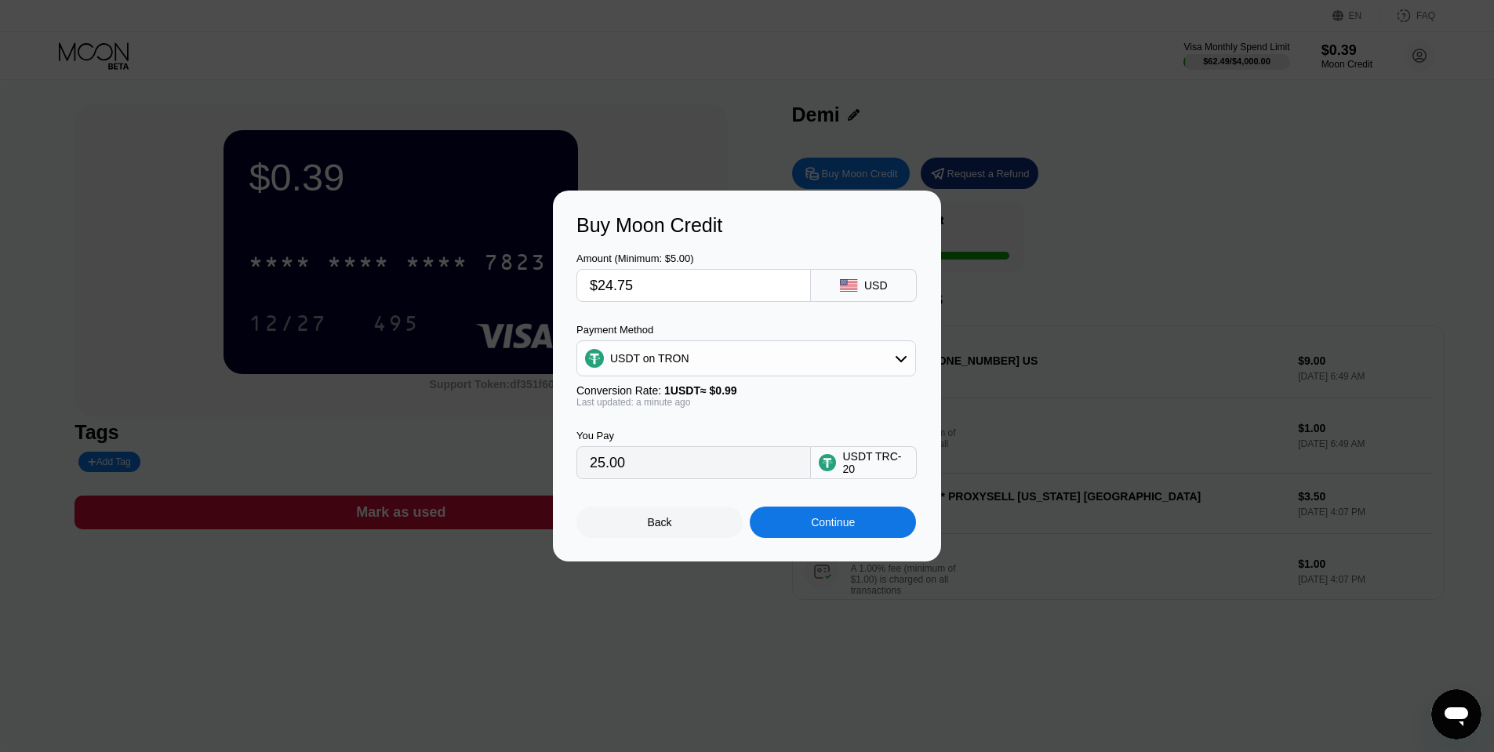
type input "$24.75"
click at [846, 530] on div "Continue" at bounding box center [833, 522] width 166 height 31
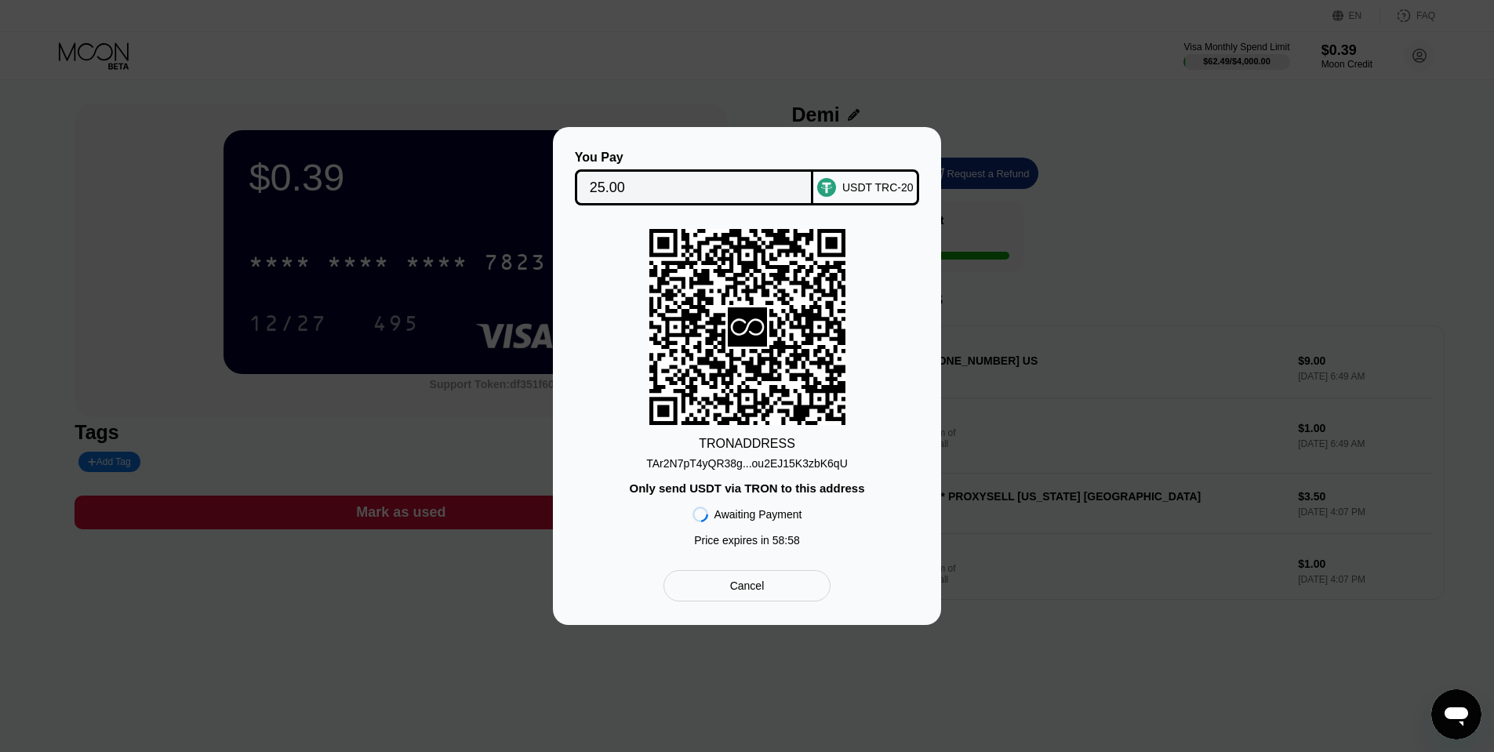
click at [703, 461] on div "TAr2N7pT4yQR38g...ou2EJ15K3zbK6qU" at bounding box center [747, 463] width 202 height 13
click at [701, 590] on div "Cancel" at bounding box center [746, 585] width 167 height 31
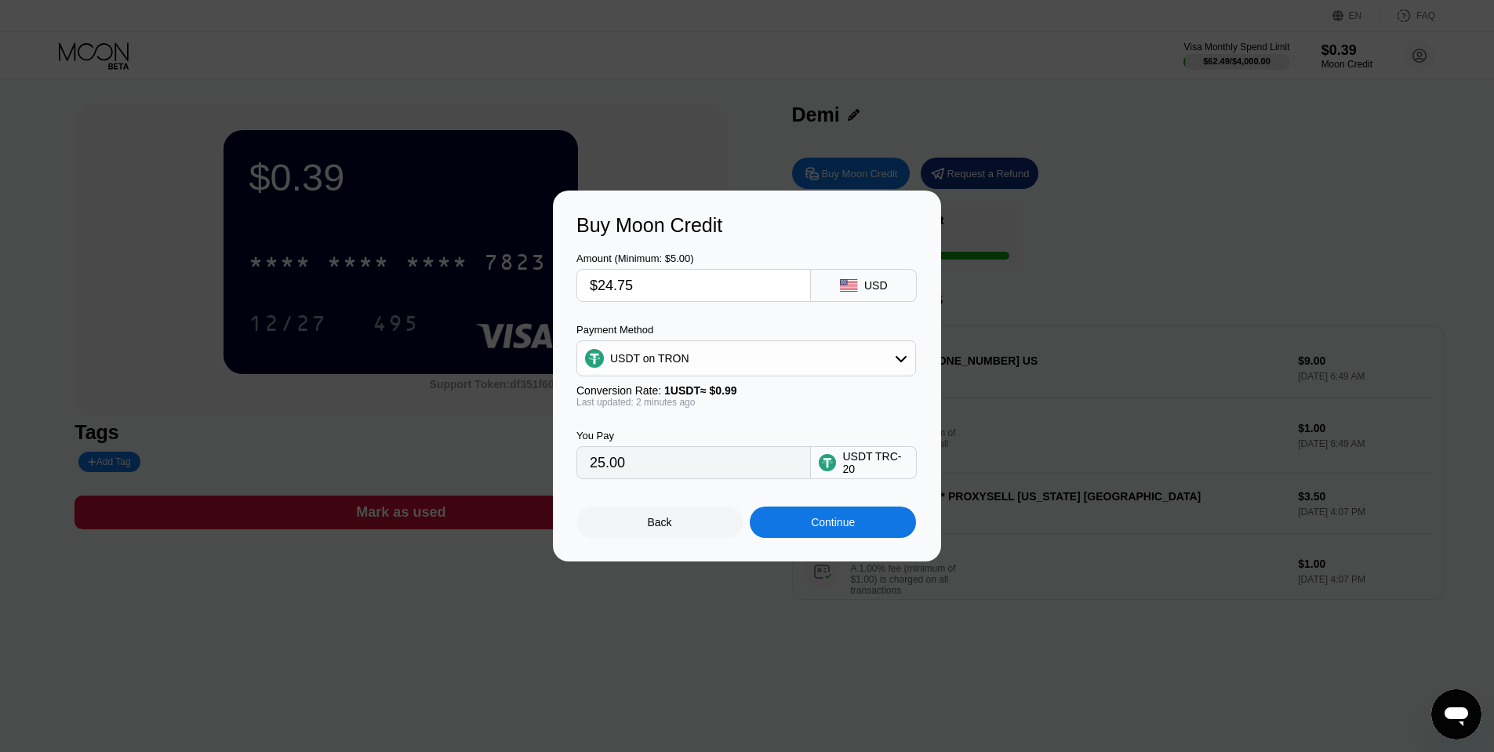
drag, startPoint x: 653, startPoint y: 292, endPoint x: 598, endPoint y: 285, distance: 56.0
click at [598, 285] on input "$24.75" at bounding box center [694, 285] width 208 height 31
click at [634, 289] on input "$24.75" at bounding box center [694, 285] width 208 height 31
drag, startPoint x: 651, startPoint y: 284, endPoint x: 599, endPoint y: 289, distance: 52.0
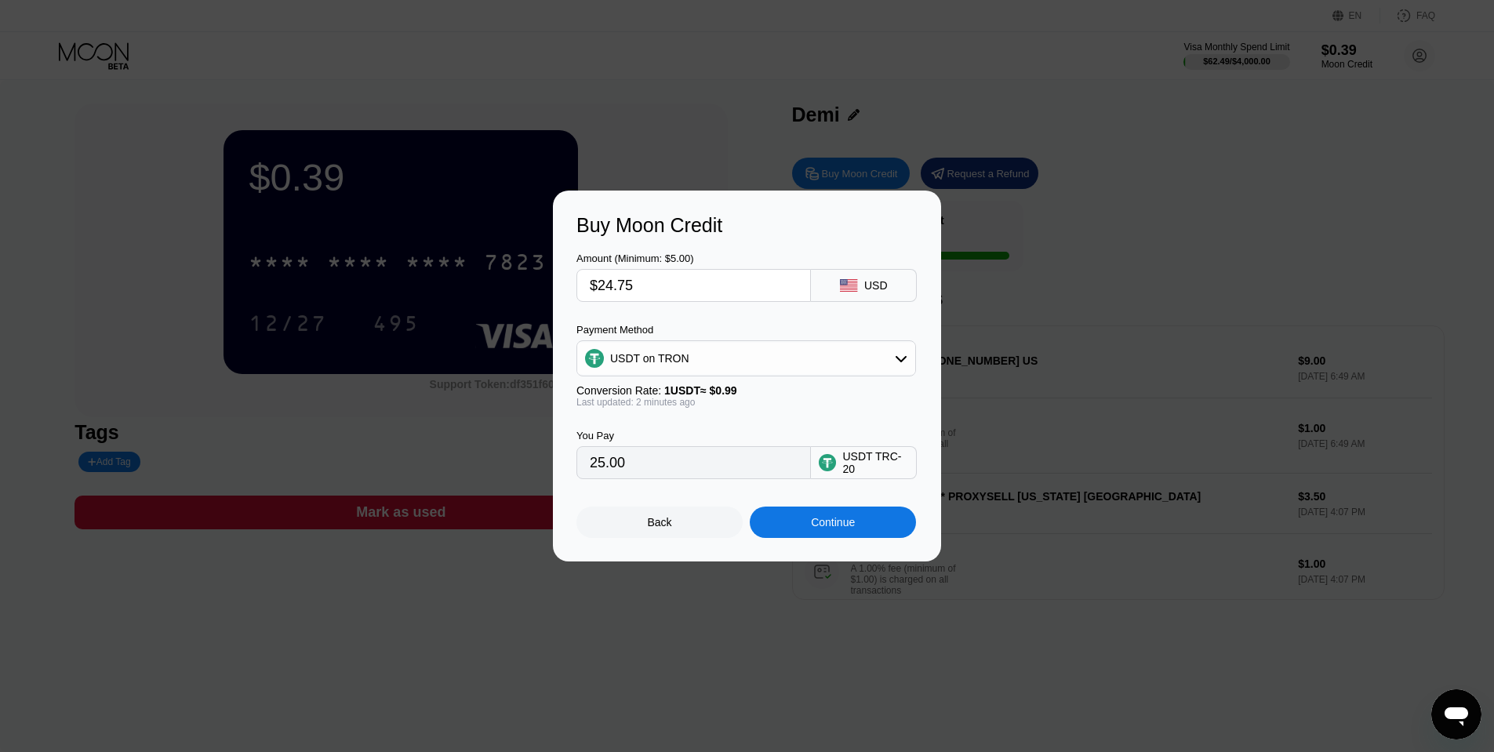
click at [599, 289] on input "$24.75" at bounding box center [694, 285] width 208 height 31
click at [666, 284] on input "$24.75" at bounding box center [694, 285] width 208 height 31
click at [657, 279] on input "$24.75" at bounding box center [694, 285] width 208 height 31
drag, startPoint x: 655, startPoint y: 281, endPoint x: 594, endPoint y: 279, distance: 60.4
click at [594, 279] on input "$24.75" at bounding box center [694, 285] width 208 height 31
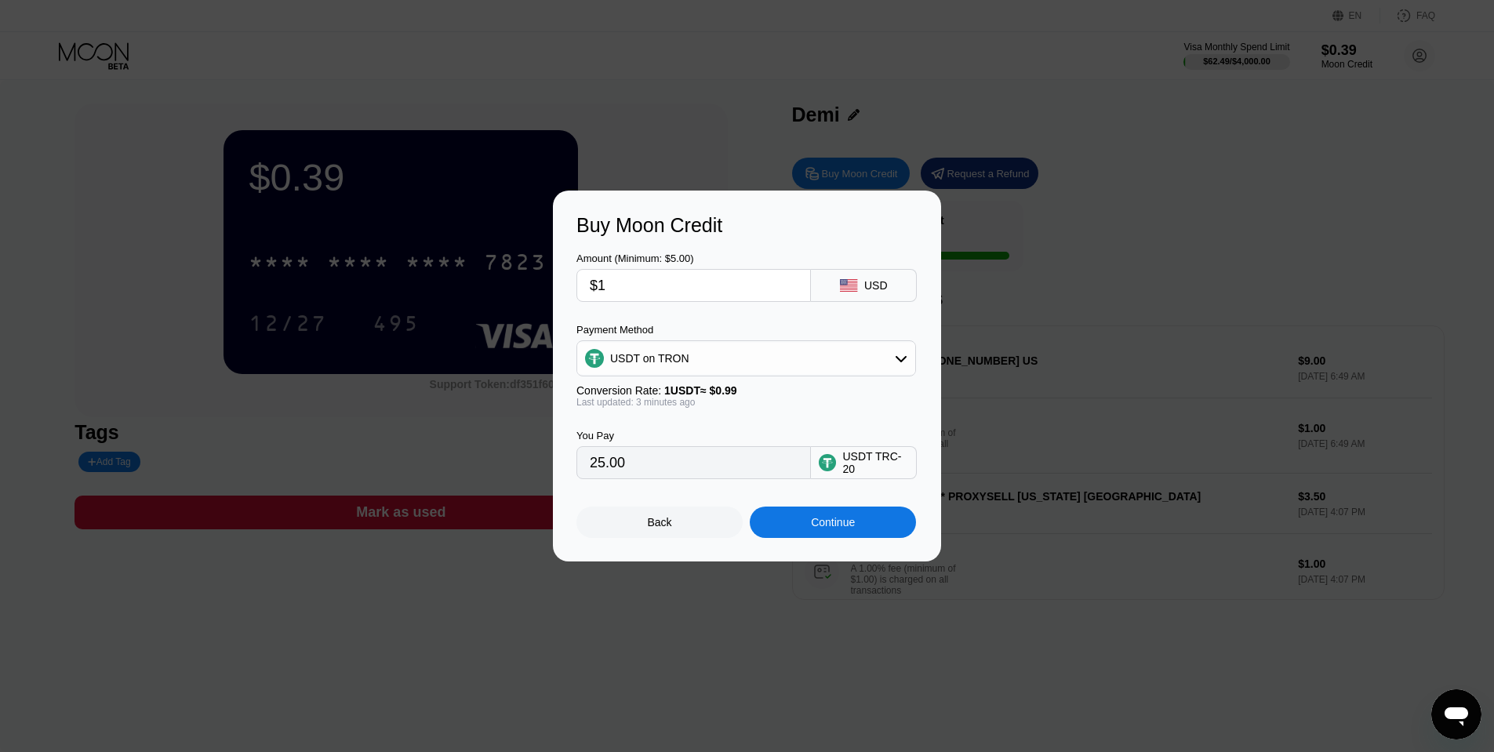
type input "$10"
type input "10.10"
type input "$1"
type input "1.01"
type input "0.00"
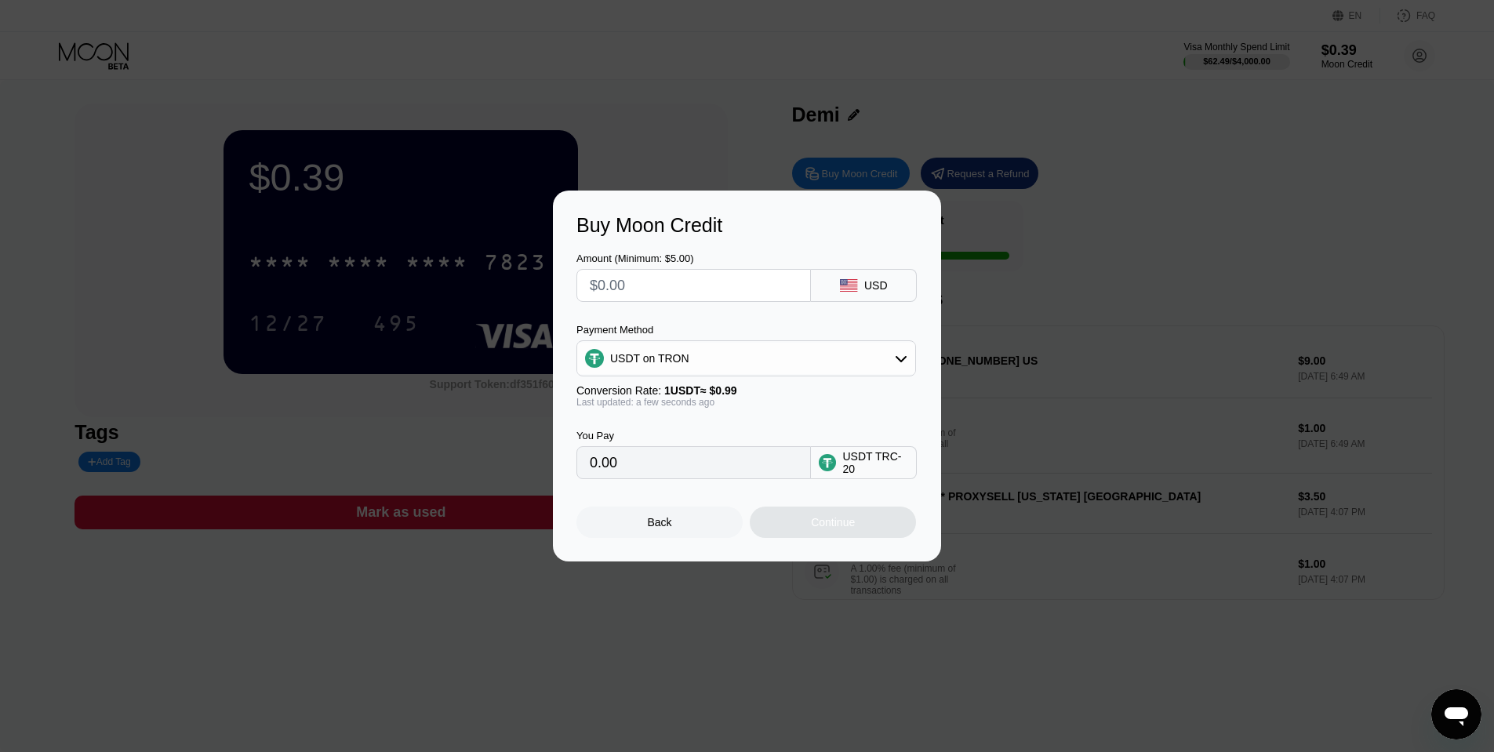
click at [653, 285] on input "text" at bounding box center [694, 285] width 208 height 31
type input "$9"
type input "9.09"
type input "$9.9"
type input "10.00"
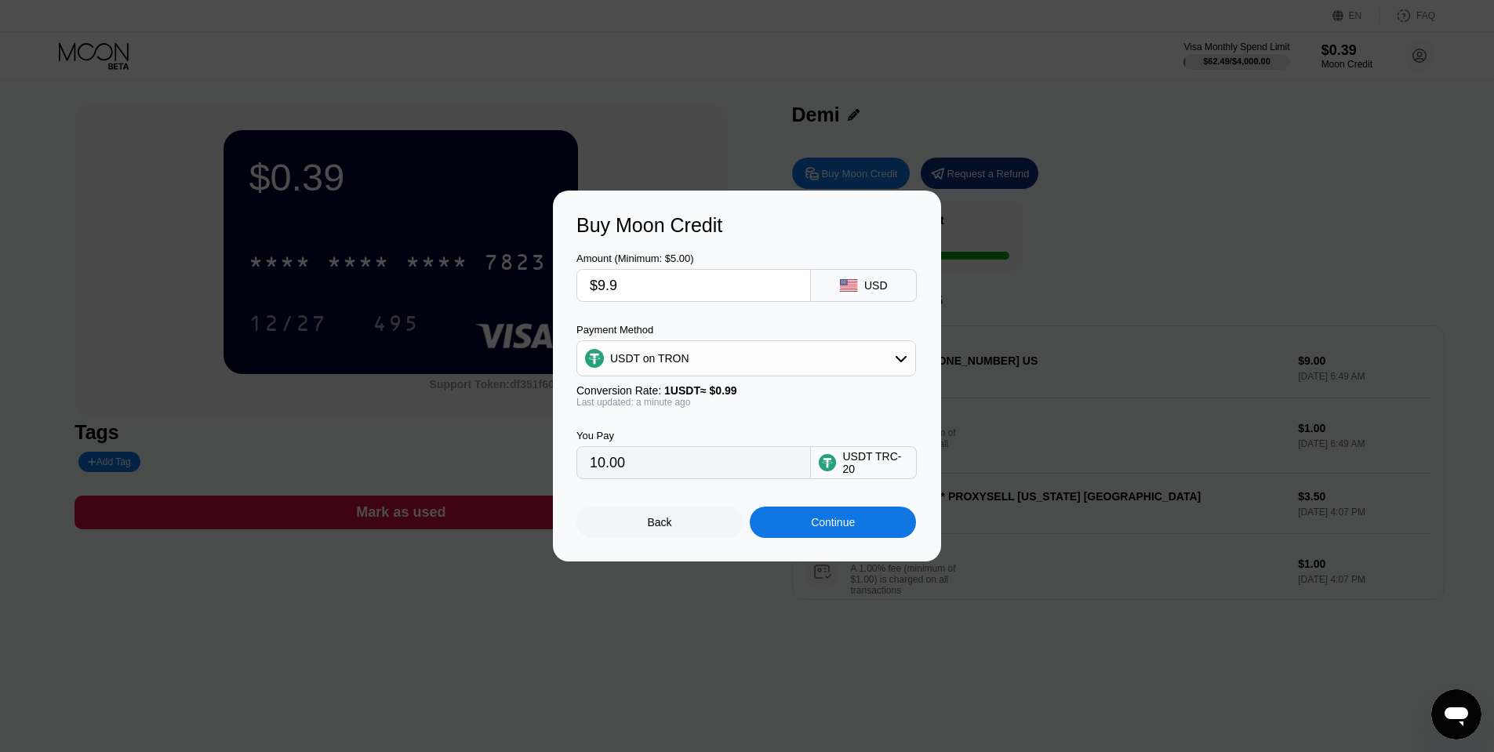
type input "$9.9"
click at [839, 521] on div "Continue" at bounding box center [833, 522] width 44 height 13
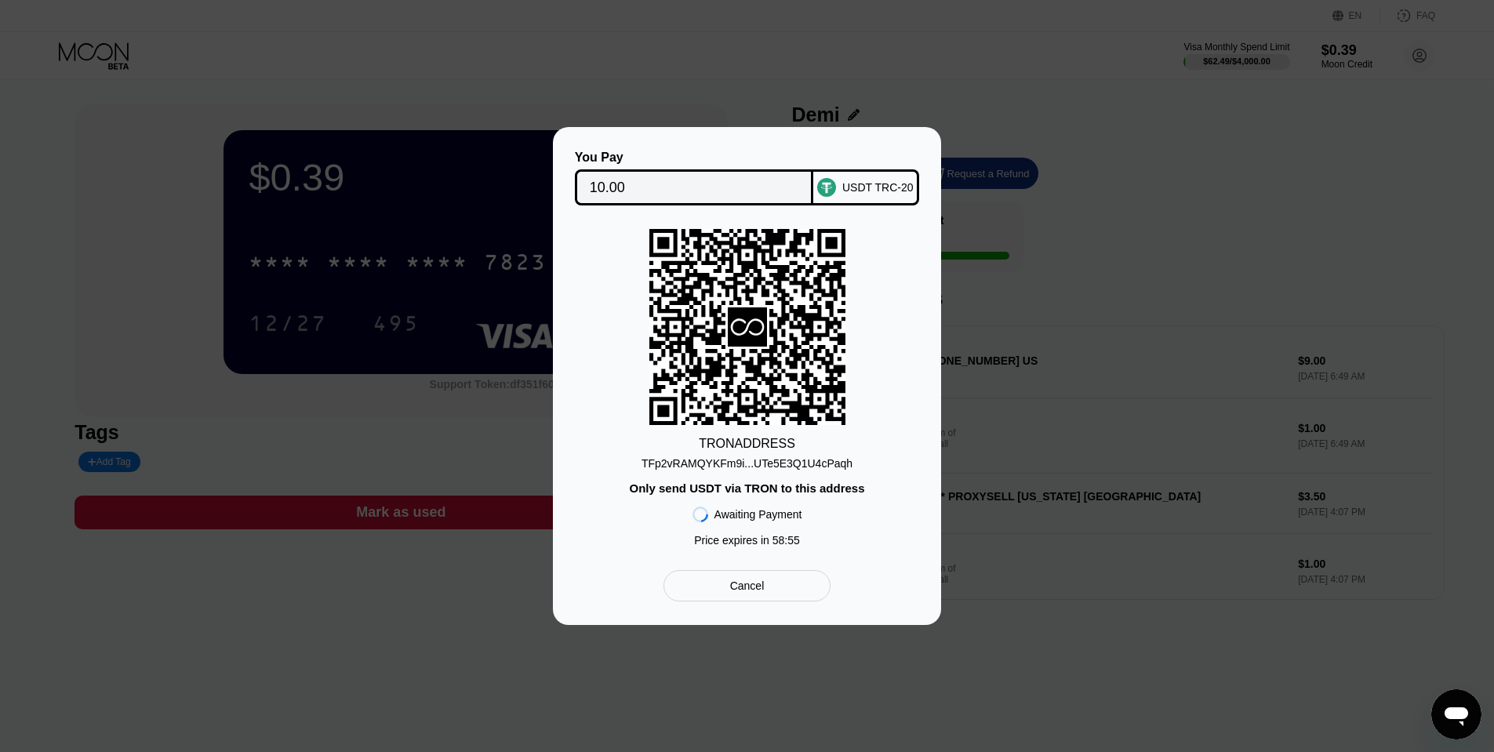
click at [714, 472] on div "TRON ADDRESS TFp2vRAMQYKFm9i...UTe5E3Q1U4cPaqh Only send USDT via TRON to this …" at bounding box center [746, 391] width 341 height 325
click at [714, 464] on div "TFp2vRAMQYKFm9i...UTe5E3Q1U4cPaqh" at bounding box center [746, 463] width 211 height 13
click at [728, 443] on div "TRON ADDRESS" at bounding box center [747, 444] width 96 height 14
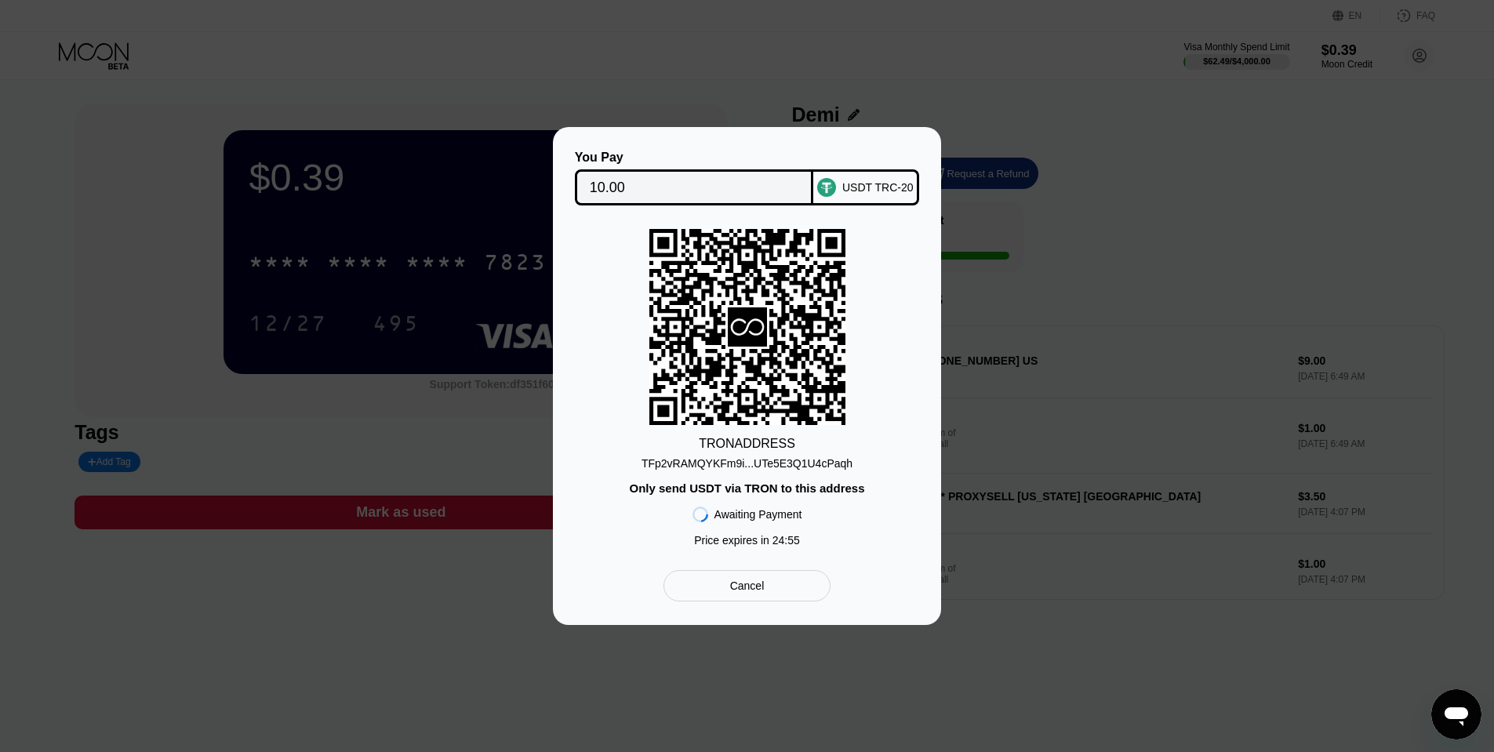
click at [842, 405] on icon at bounding box center [747, 327] width 196 height 192
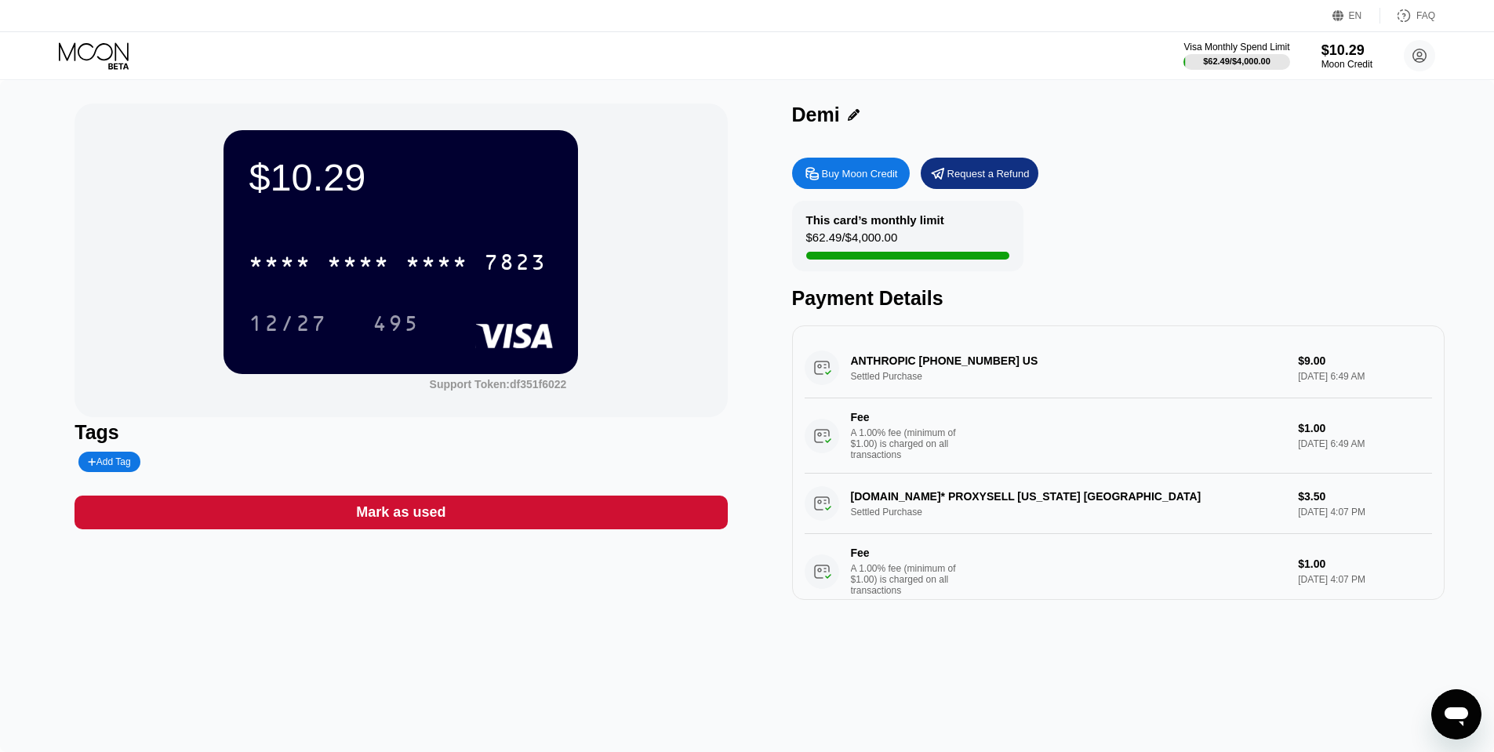
drag, startPoint x: -381, startPoint y: 612, endPoint x: -812, endPoint y: 623, distance: 431.4
click at [0, 623] on html "EN Language Select an item Save FAQ Visa Monthly Spend Limit $62.49 / $4,000.00…" at bounding box center [747, 376] width 1494 height 752
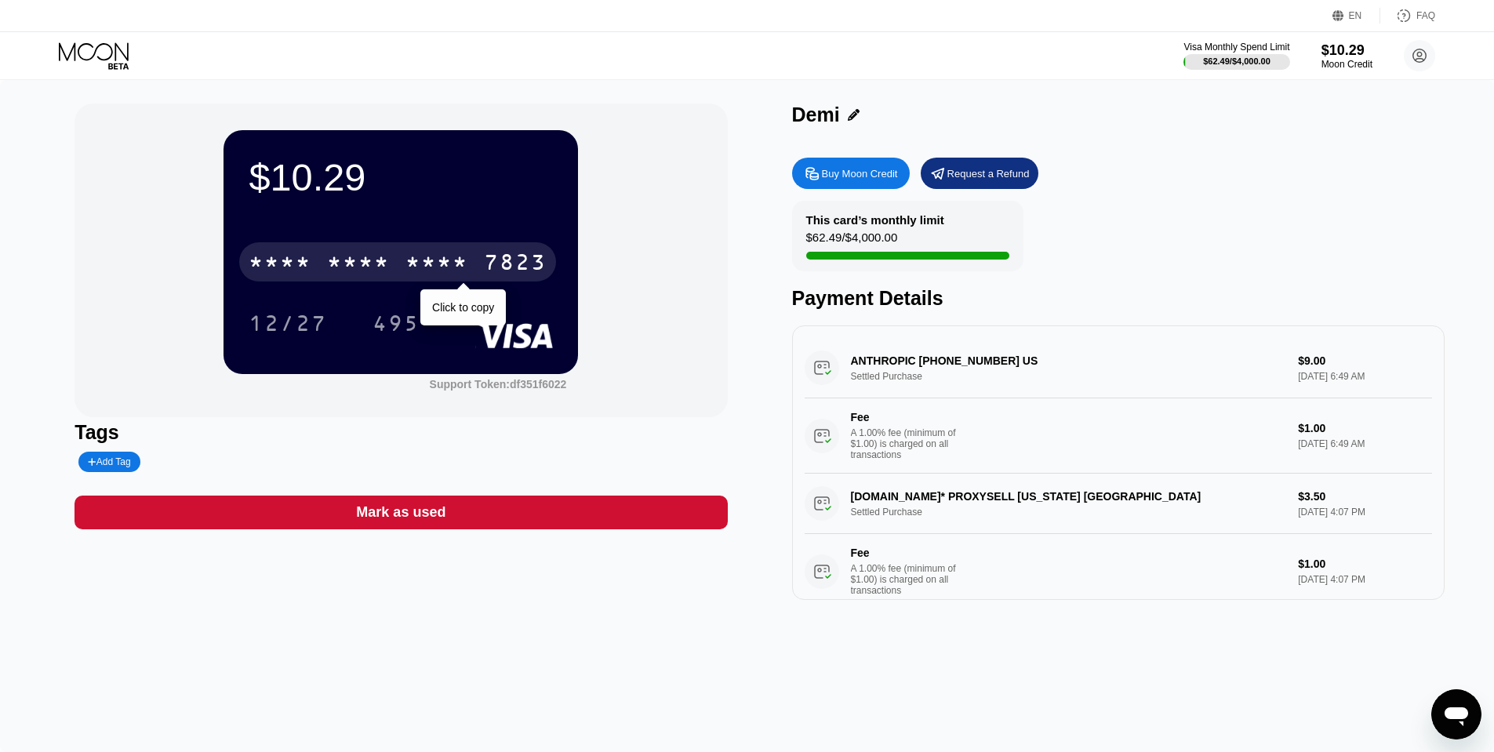
click at [405, 256] on div "* * * * * * * * * * * * 7823" at bounding box center [397, 261] width 317 height 39
